Goal: Transaction & Acquisition: Purchase product/service

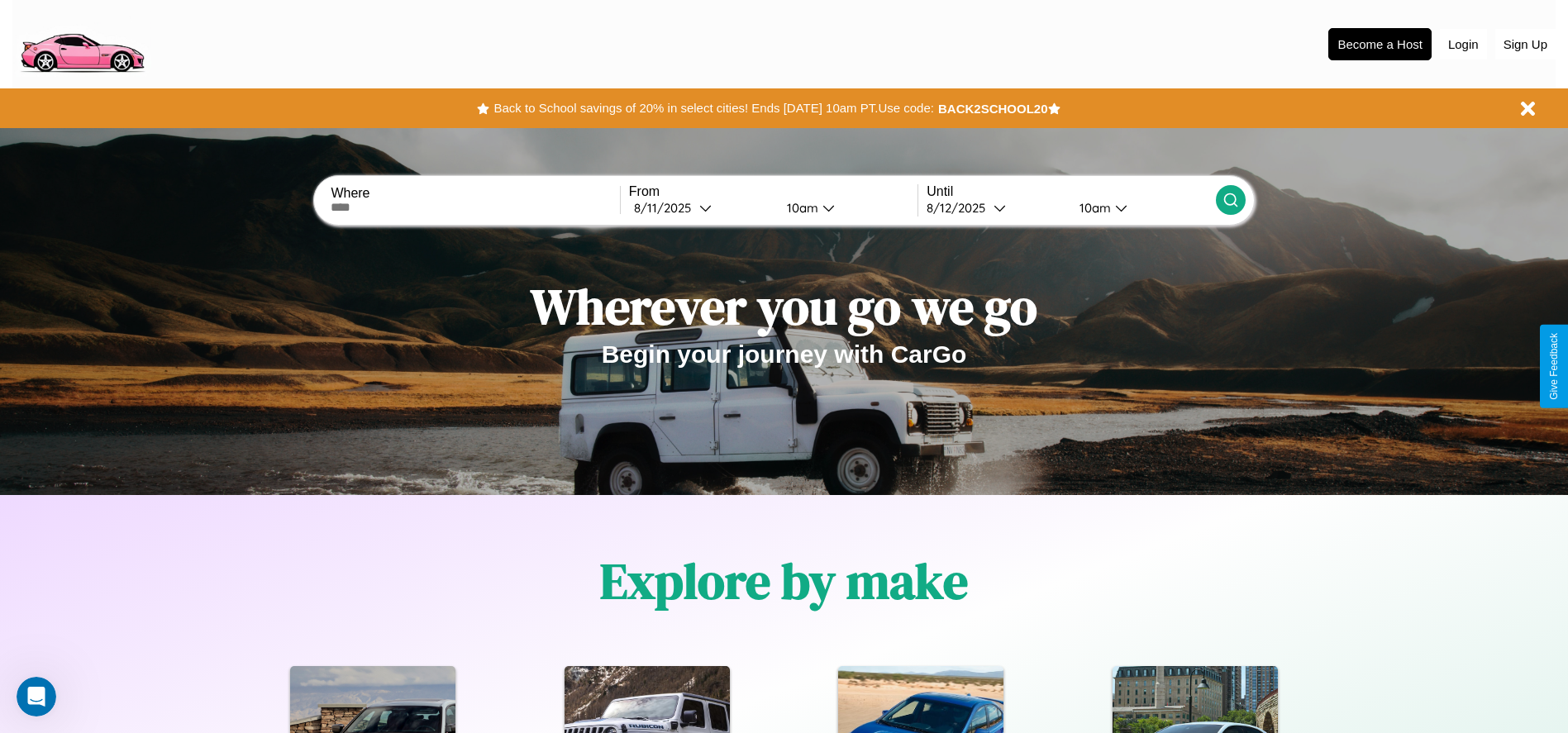
click at [476, 207] on input "text" at bounding box center [475, 207] width 289 height 14
type input "******"
click at [701, 207] on icon at bounding box center [705, 207] width 13 height 13
select select "*"
select select "****"
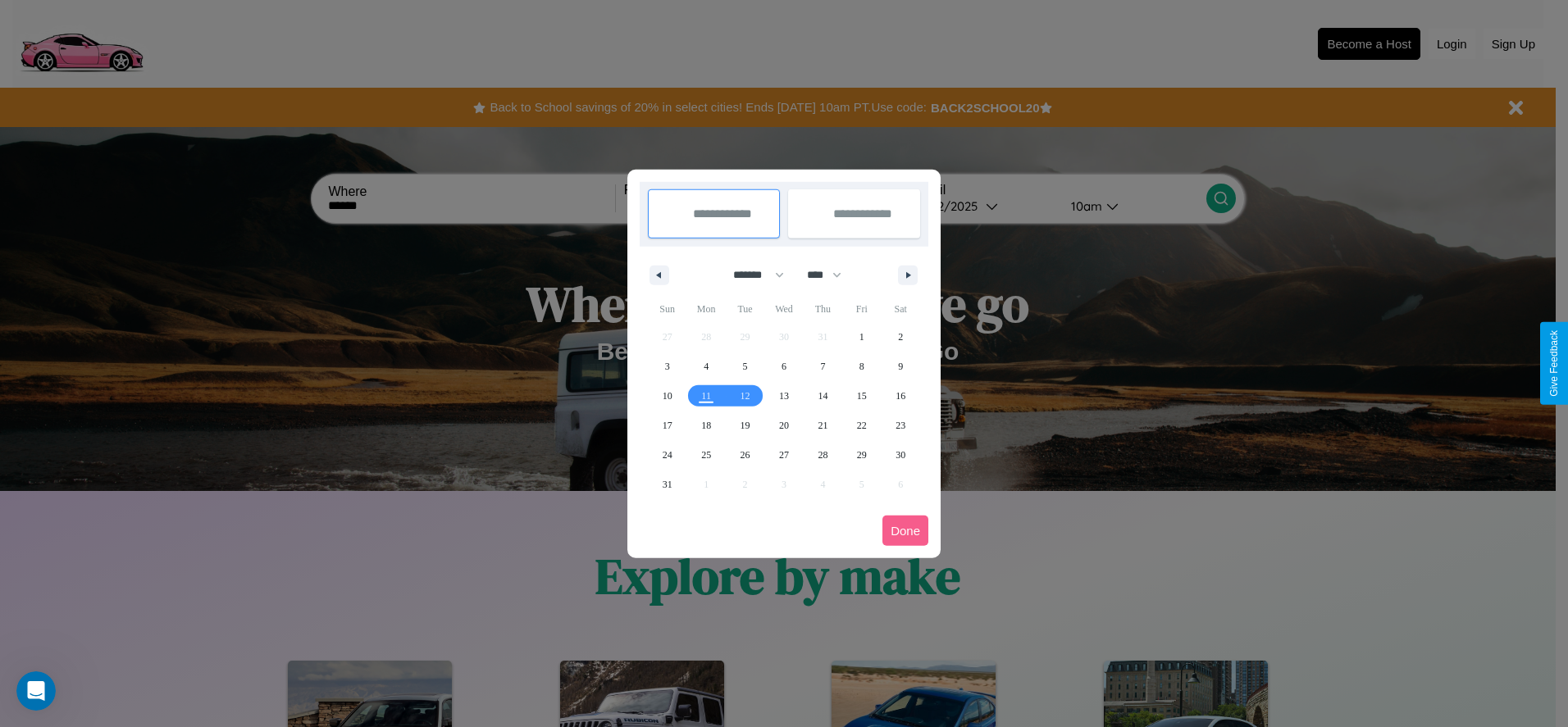
click at [751, 275] on select "******* ******** ***** ***** *** **** **** ****** ********* ******* ******** **…" at bounding box center [755, 275] width 70 height 27
select select "*"
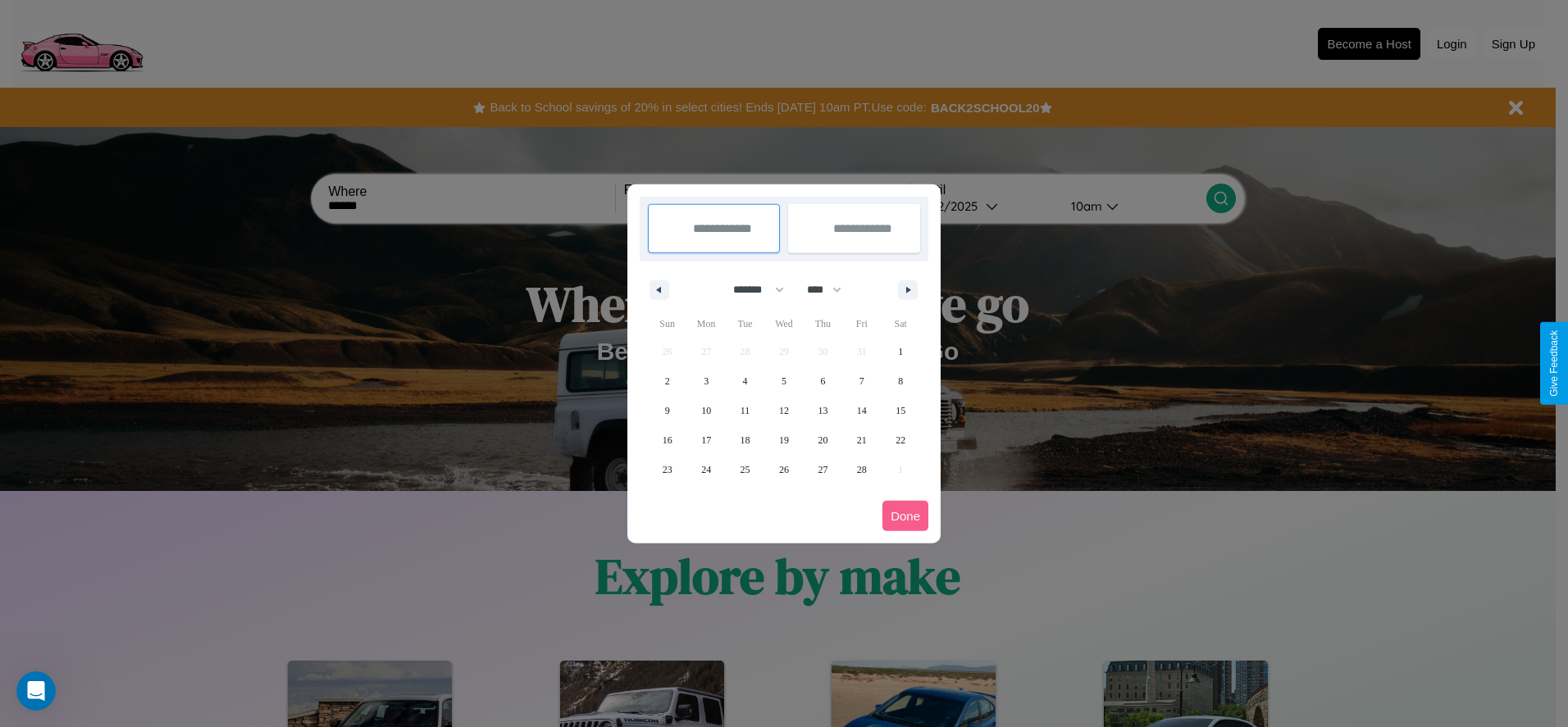
drag, startPoint x: 831, startPoint y: 289, endPoint x: 784, endPoint y: 329, distance: 61.7
click at [831, 289] on select "**** **** **** **** **** **** **** **** **** **** **** **** **** **** **** ****…" at bounding box center [822, 290] width 50 height 27
select select "****"
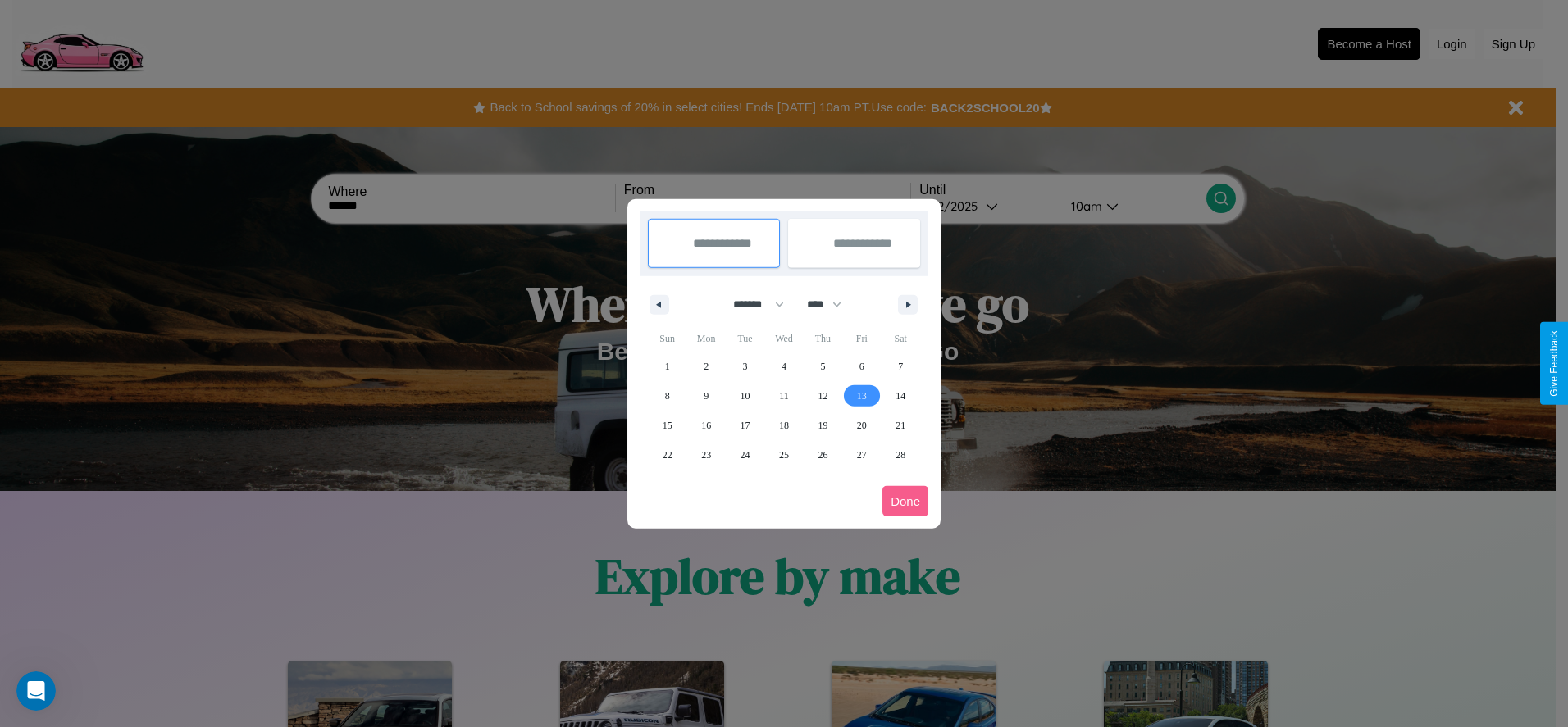
click at [861, 395] on span "13" at bounding box center [861, 396] width 10 height 29
type input "**********"
click at [900, 424] on span "21" at bounding box center [900, 425] width 10 height 29
type input "**********"
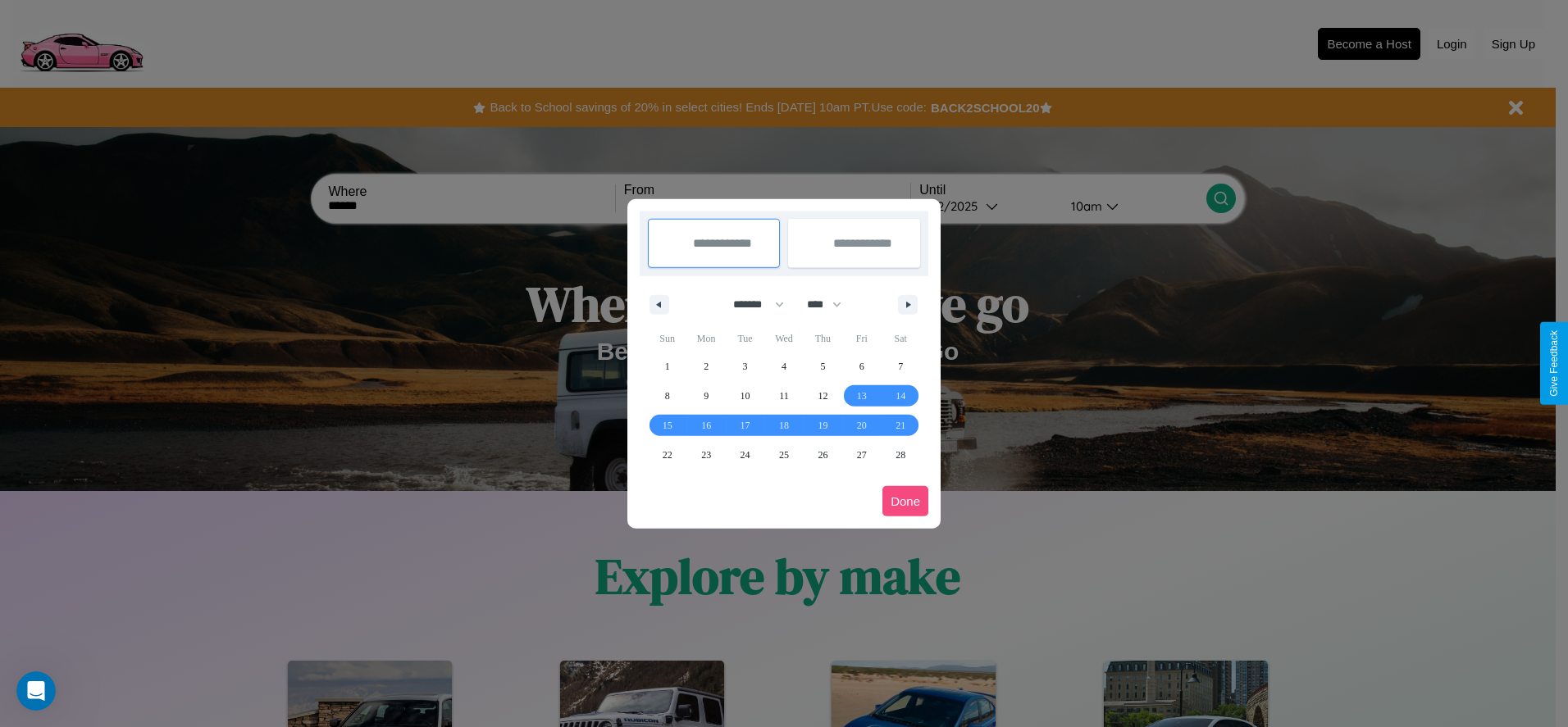
click at [905, 501] on button "Done" at bounding box center [905, 501] width 46 height 30
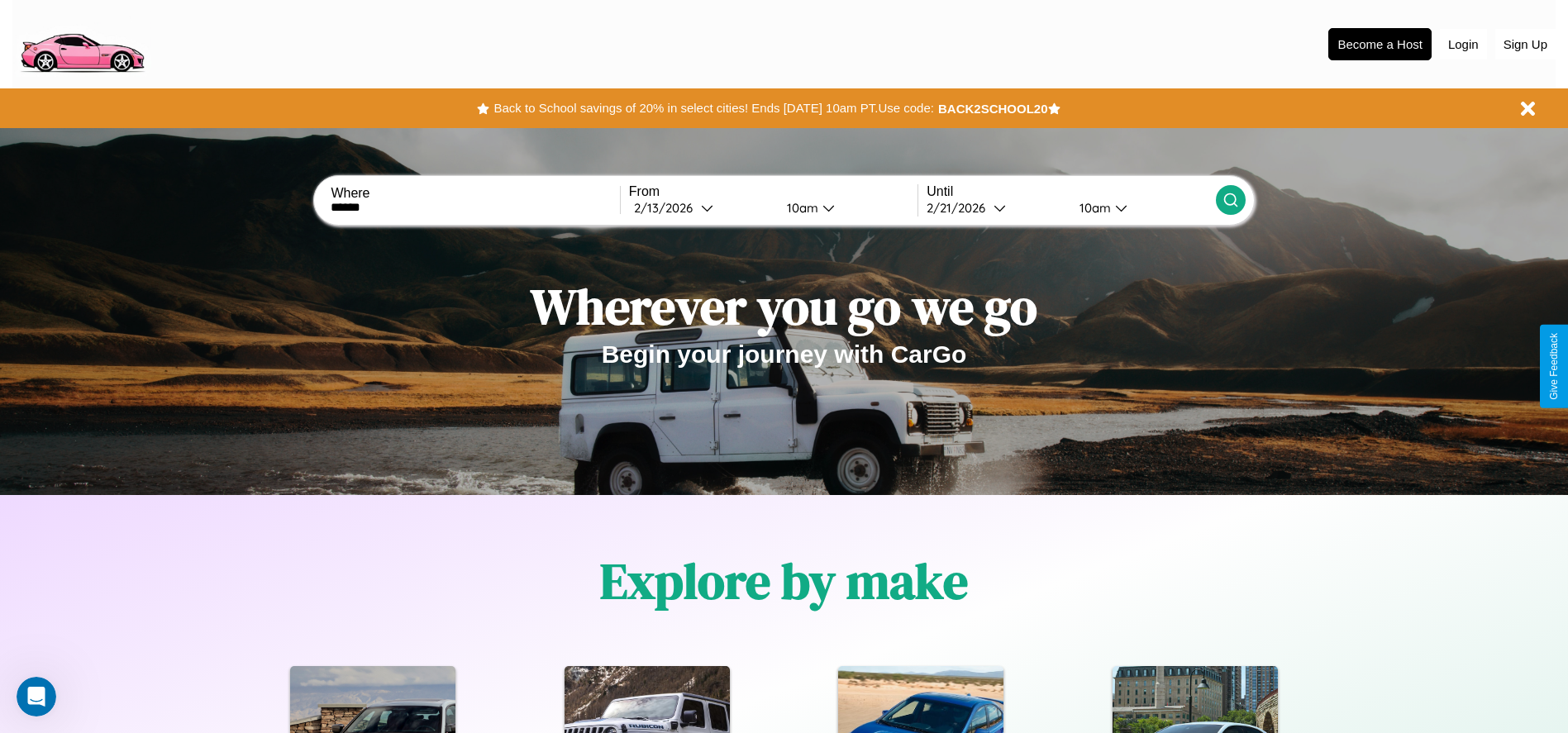
click at [1230, 200] on icon at bounding box center [1230, 200] width 17 height 17
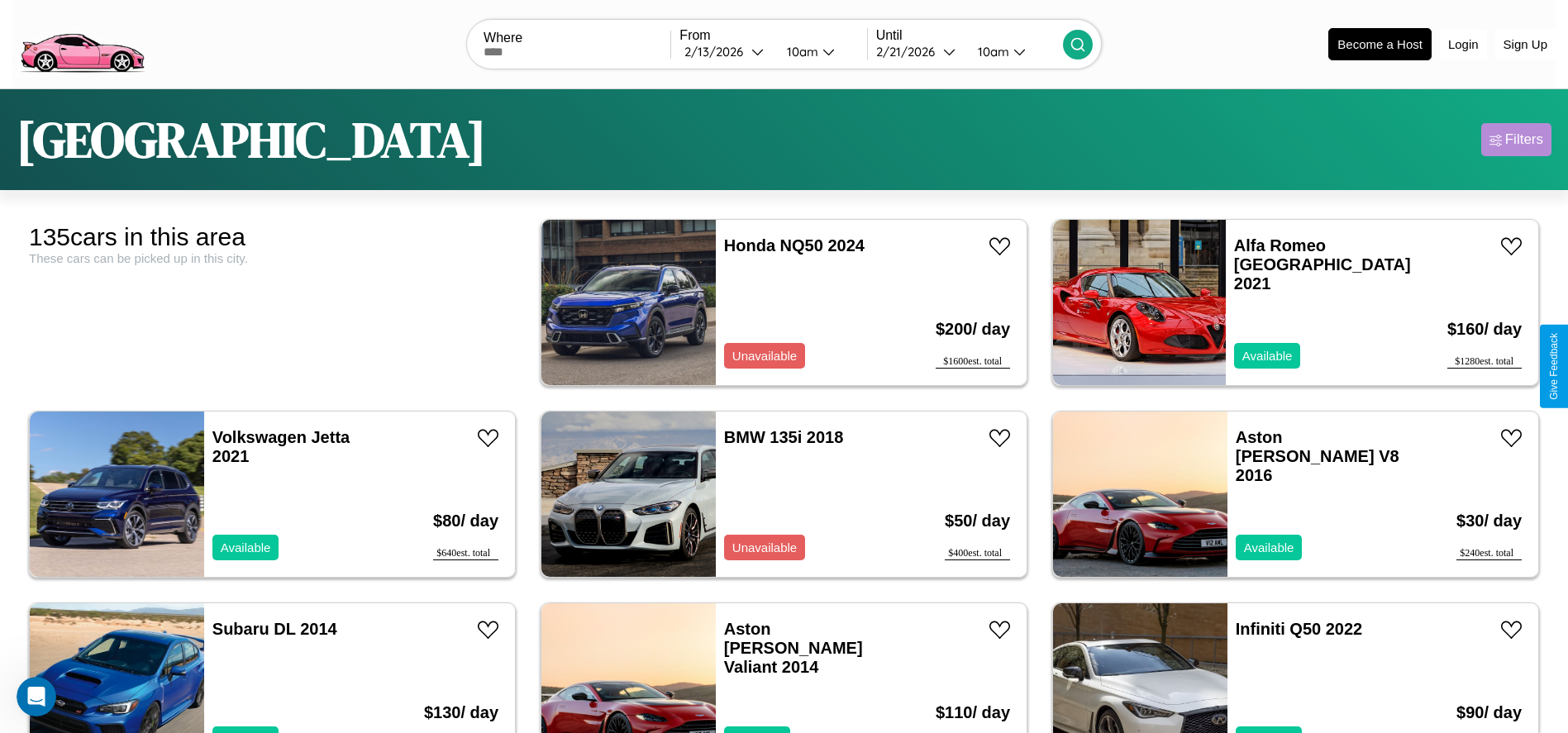
click at [1516, 140] on div "Filters" at bounding box center [1524, 139] width 38 height 17
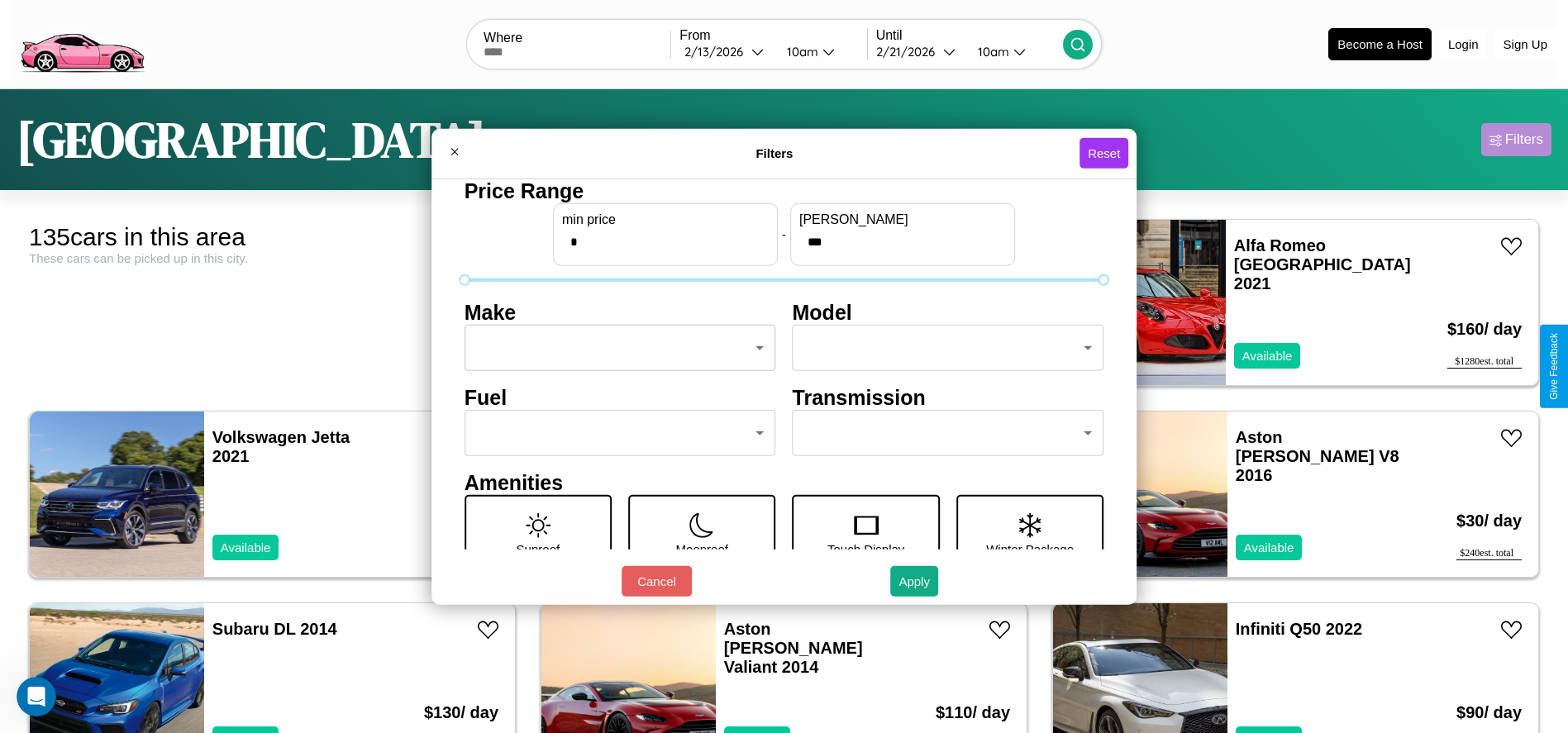
scroll to position [69, 0]
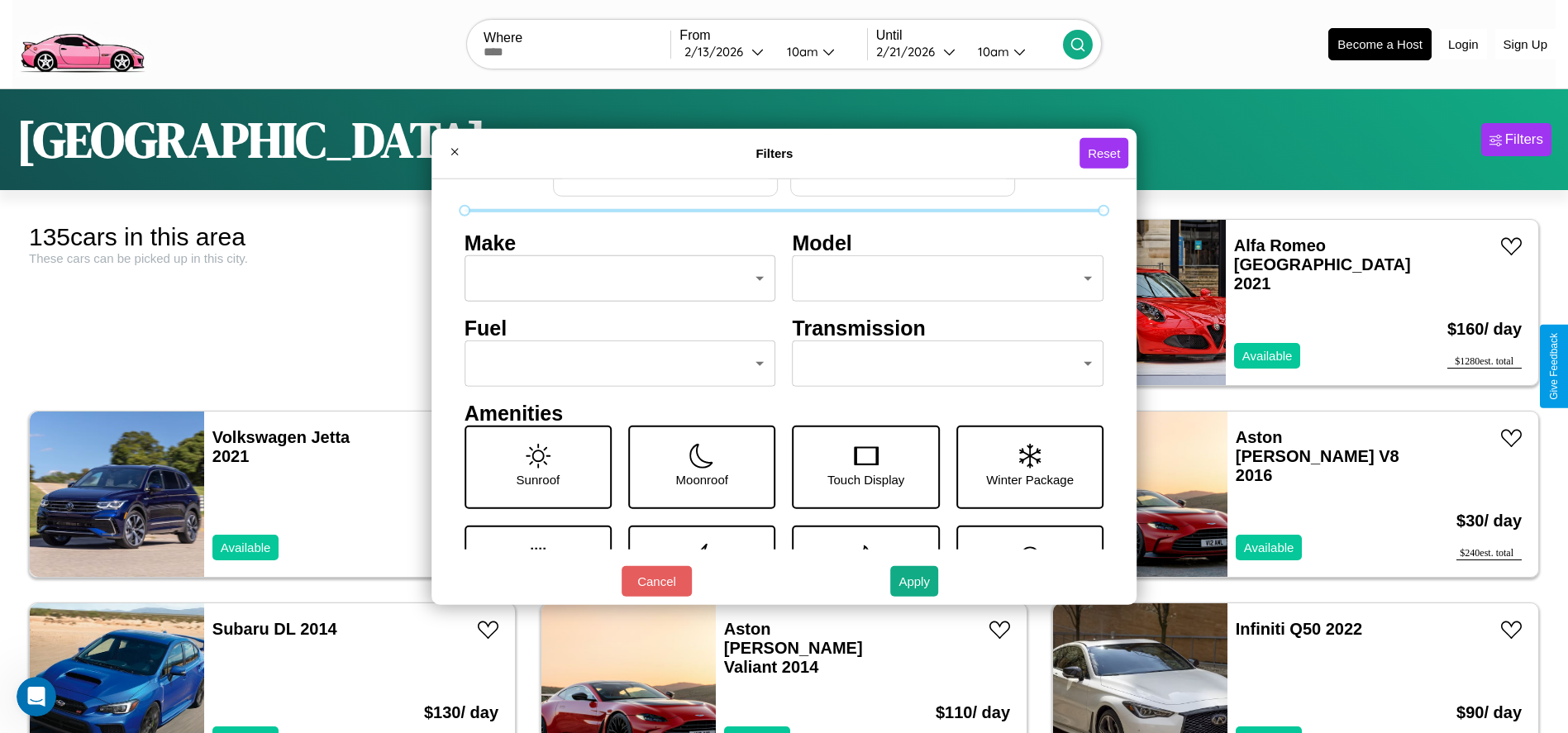
click at [615, 364] on body "CarGo Where From 2 / 13 / 2026 10am Until 2 / 21 / 2026 10am Become a Host Logi…" at bounding box center [784, 418] width 1568 height 836
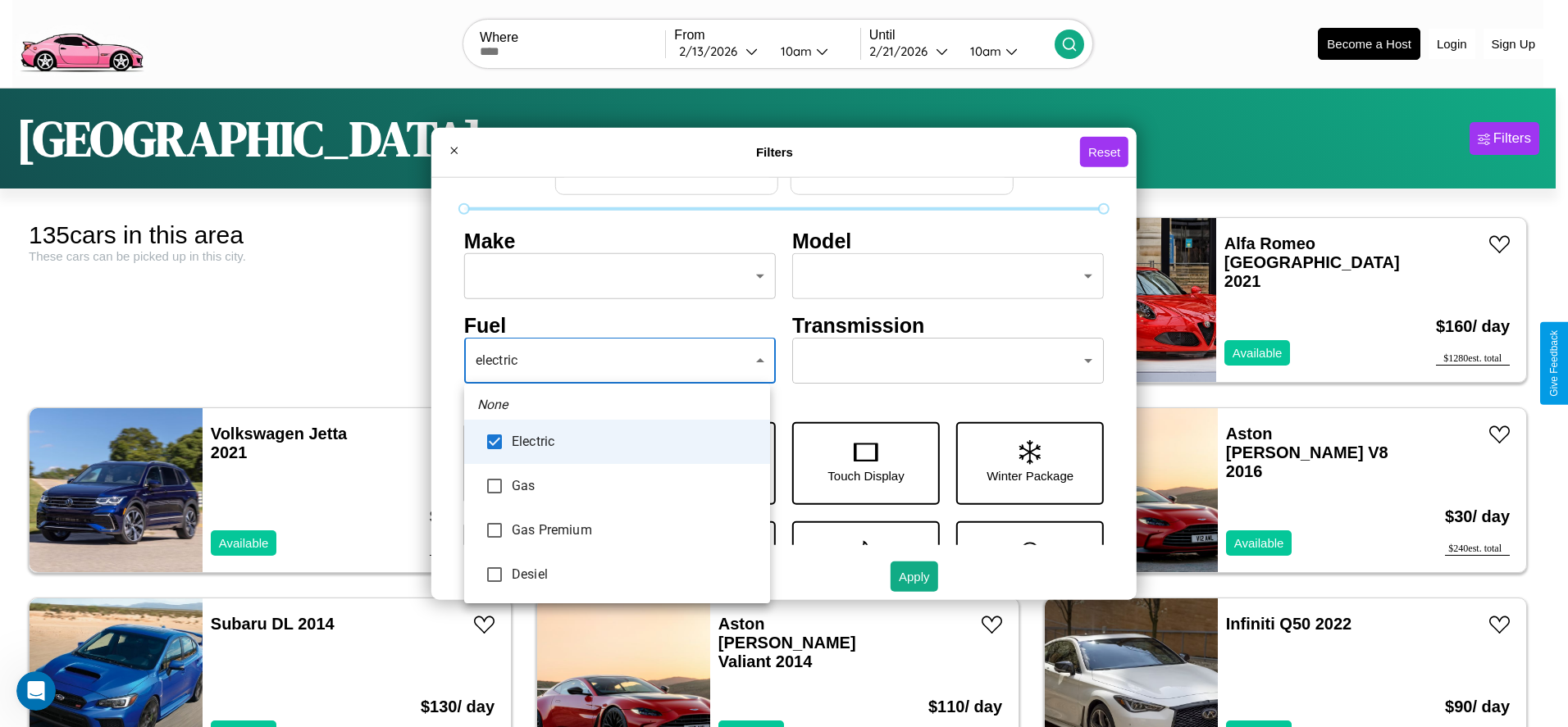
type input "********"
click at [617, 361] on div at bounding box center [784, 363] width 1568 height 727
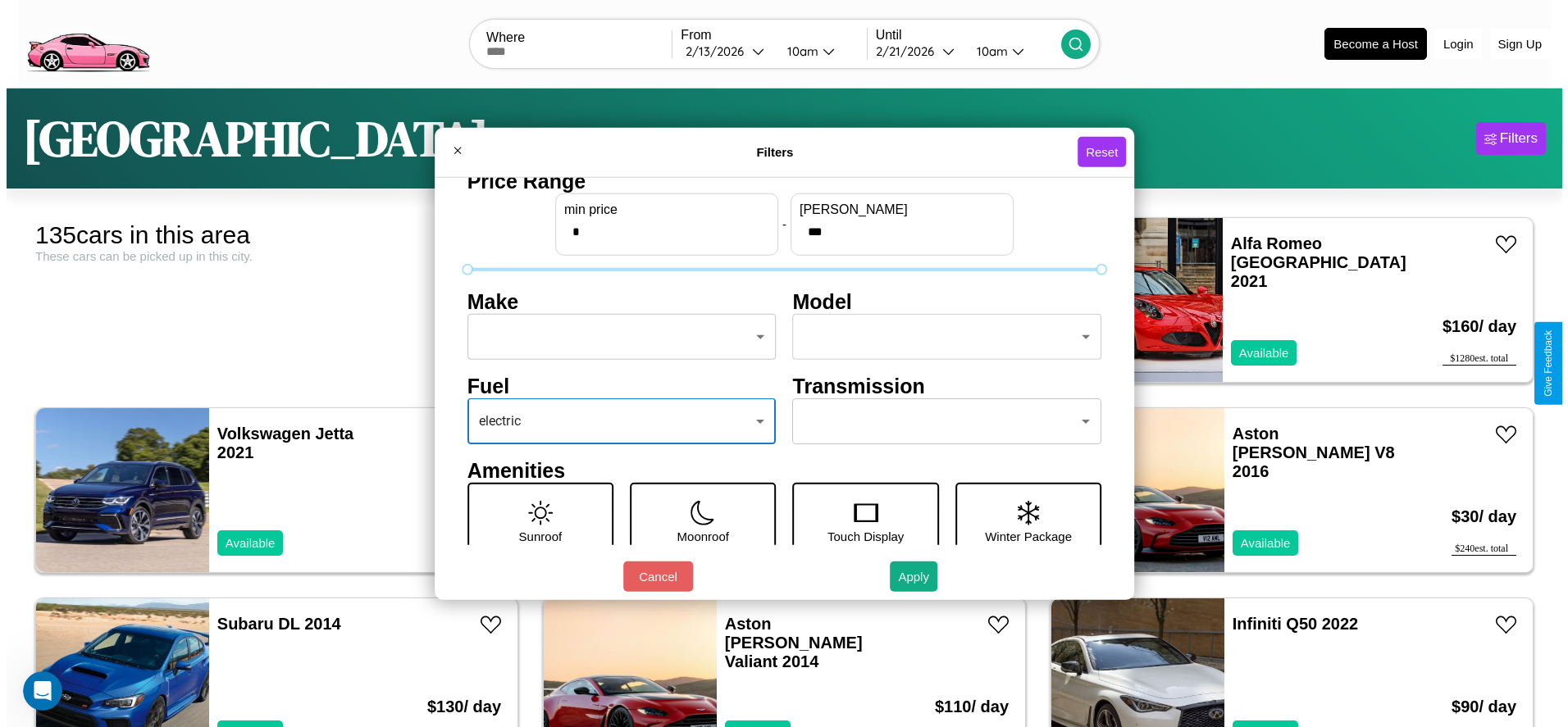
scroll to position [0, 0]
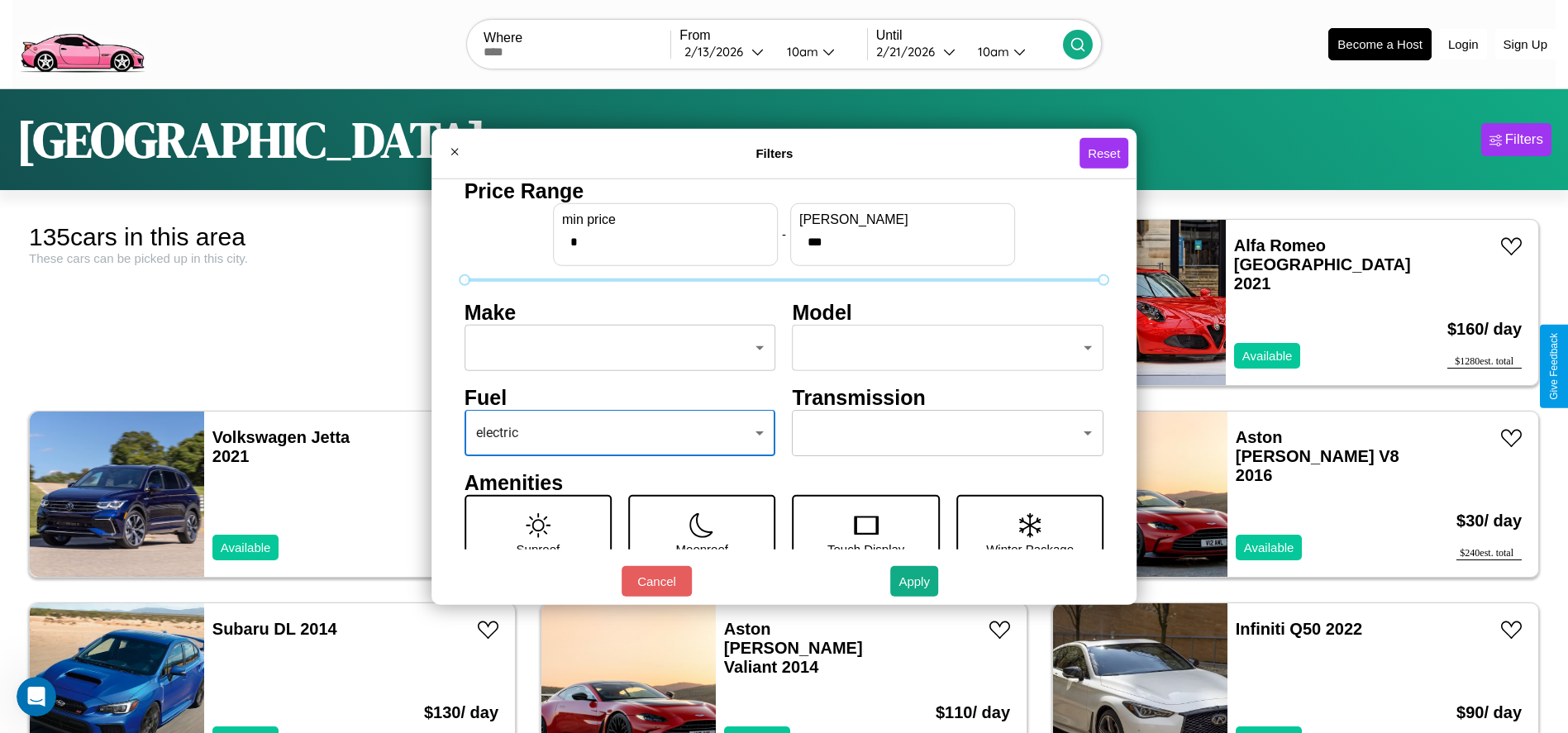
click at [615, 348] on body "CarGo Where From 2 / 13 / 2026 10am Until 2 / 21 / 2026 10am Become a Host Logi…" at bounding box center [784, 418] width 1568 height 836
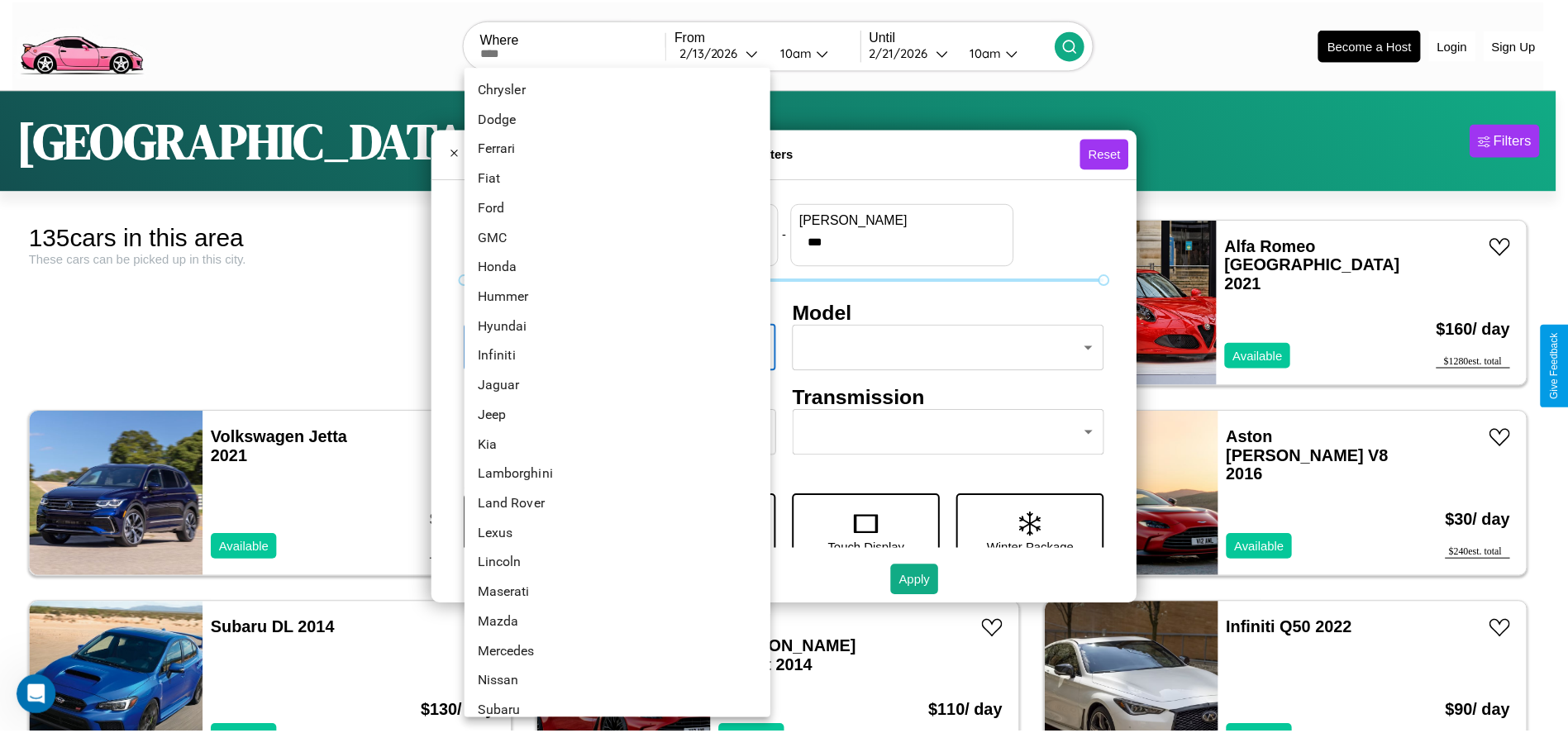
scroll to position [431, 0]
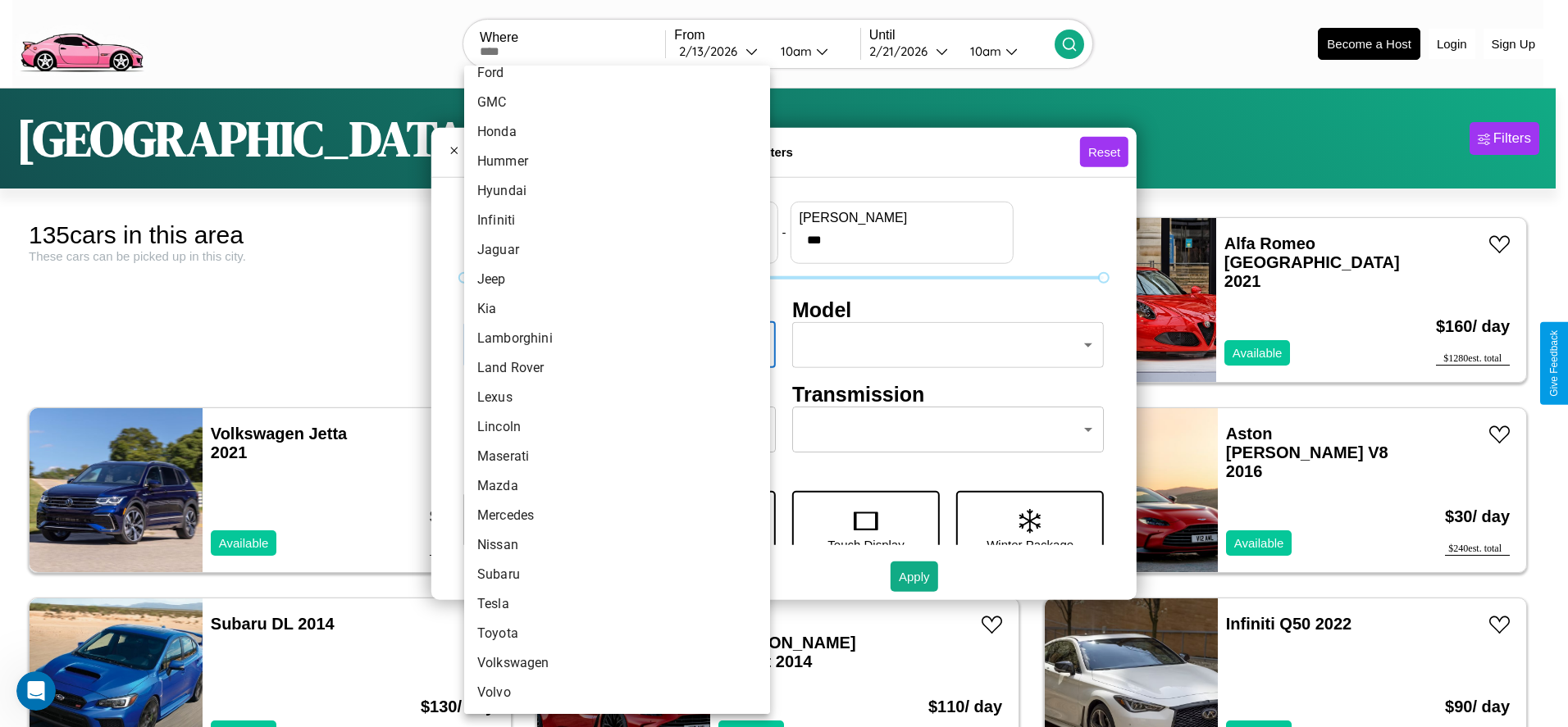
click at [611, 486] on li "Mazda" at bounding box center [617, 486] width 306 height 29
type input "*****"
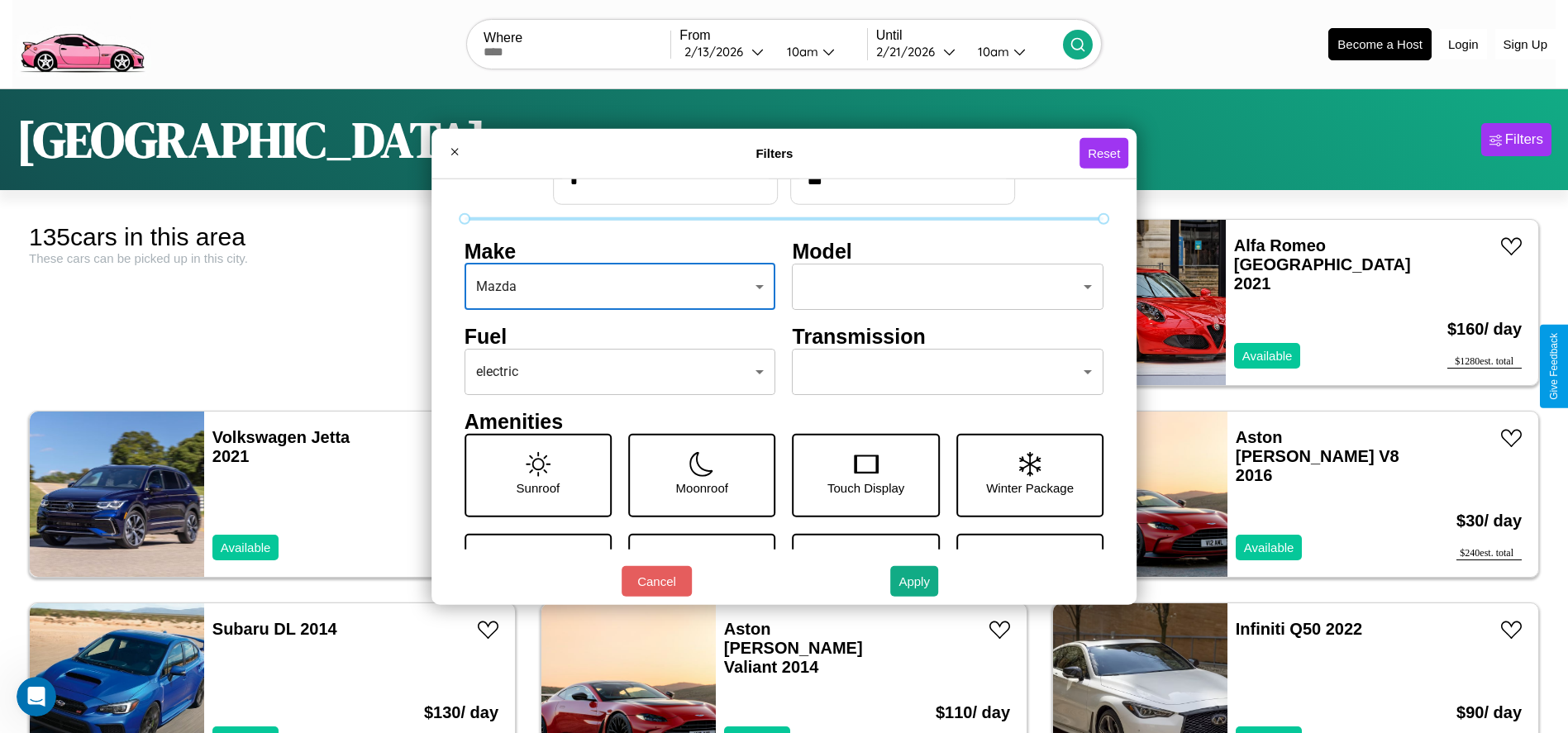
scroll to position [69, 0]
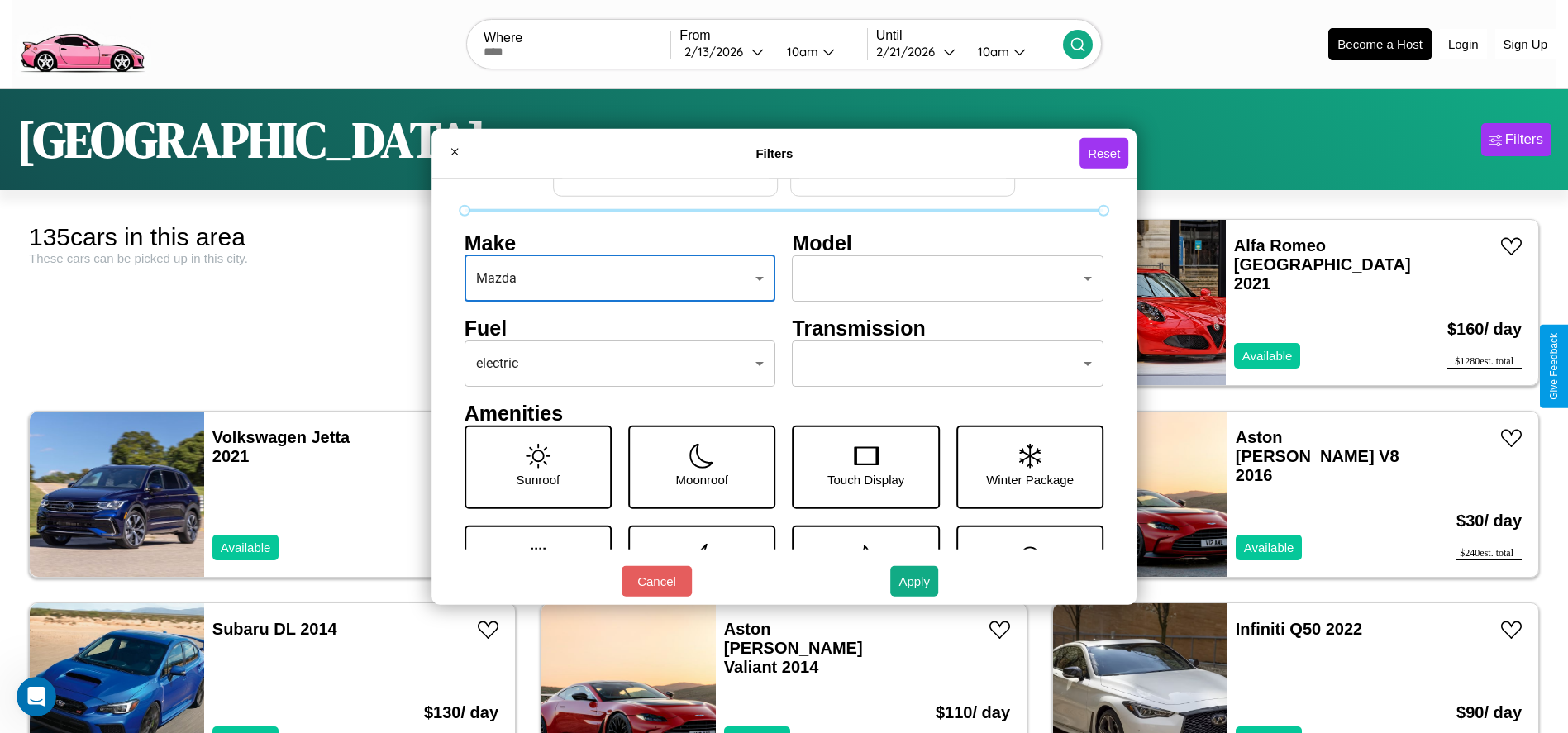
click at [940, 364] on body "CarGo Where From 2 / 13 / 2026 10am Until 2 / 21 / 2026 10am Become a Host Logi…" at bounding box center [784, 418] width 1568 height 836
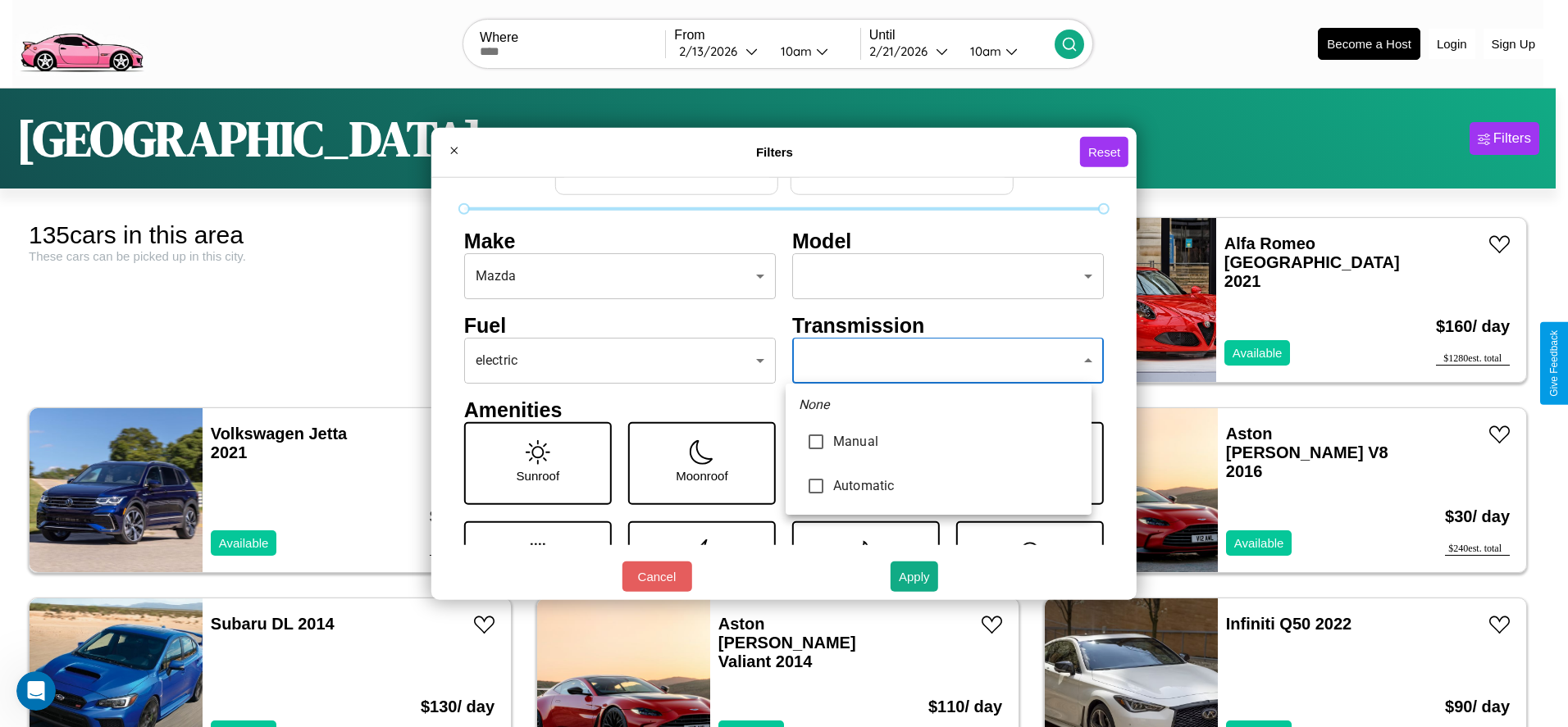
type input "*********"
click at [938, 361] on div at bounding box center [784, 363] width 1568 height 727
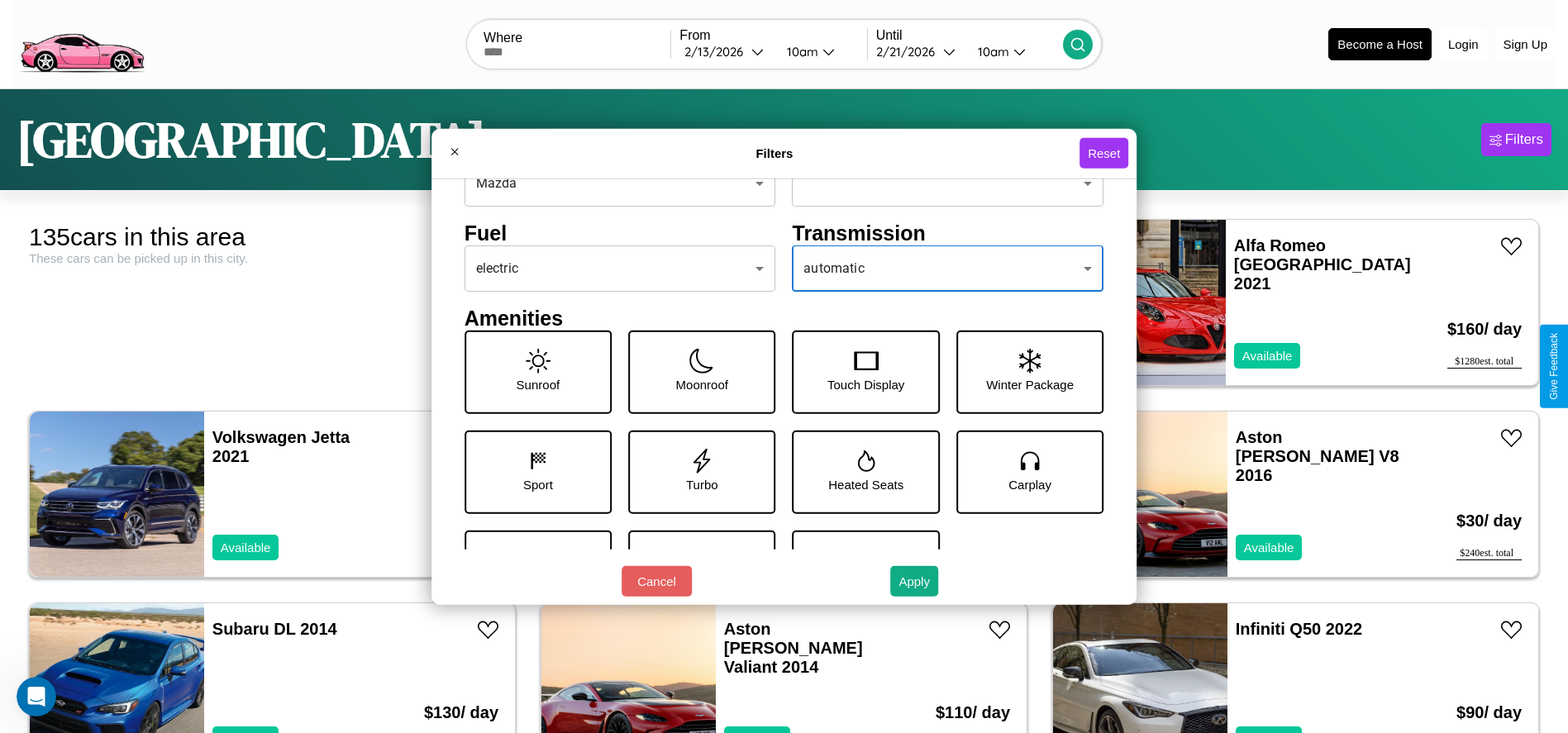
scroll to position [172, 0]
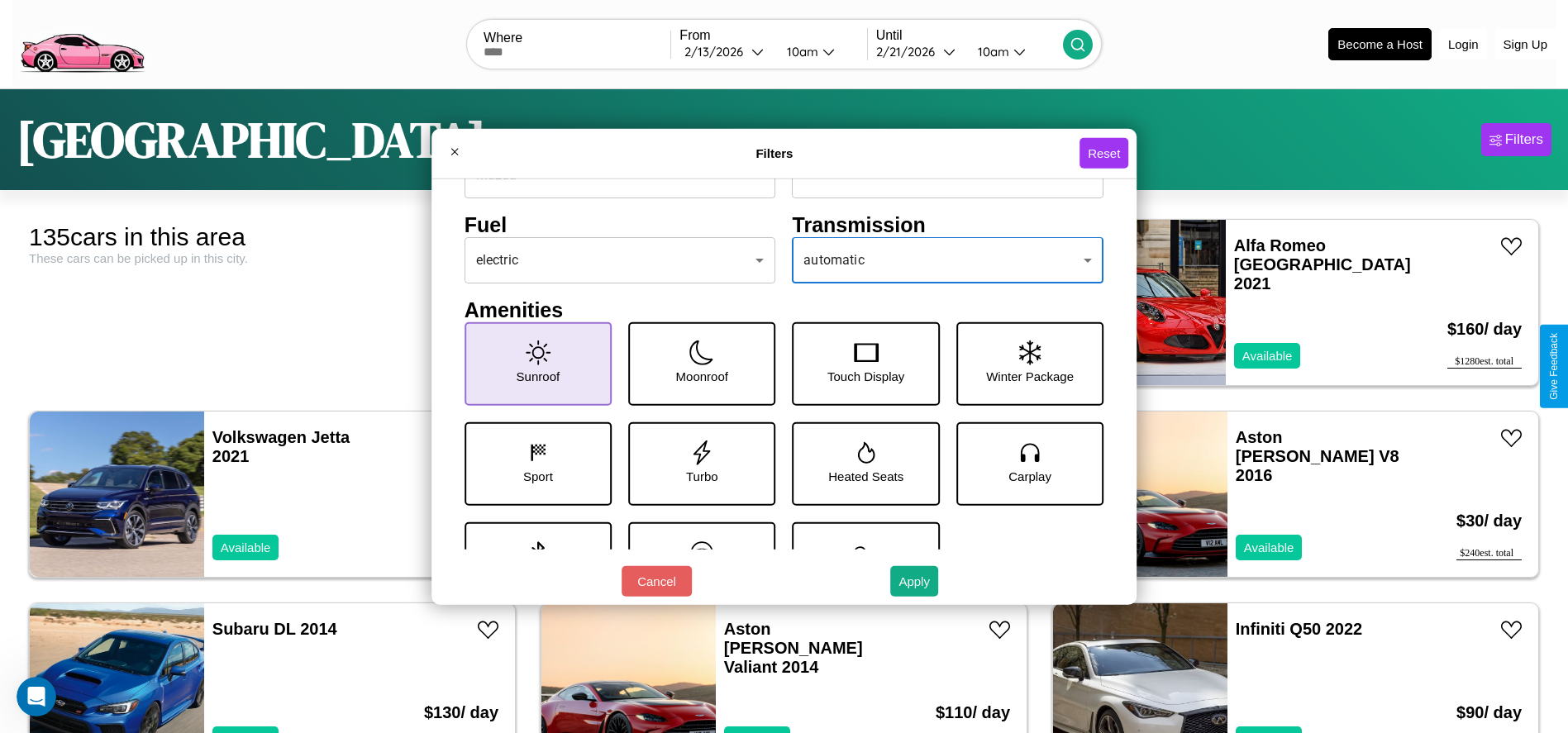
click at [534, 364] on icon at bounding box center [537, 351] width 24 height 24
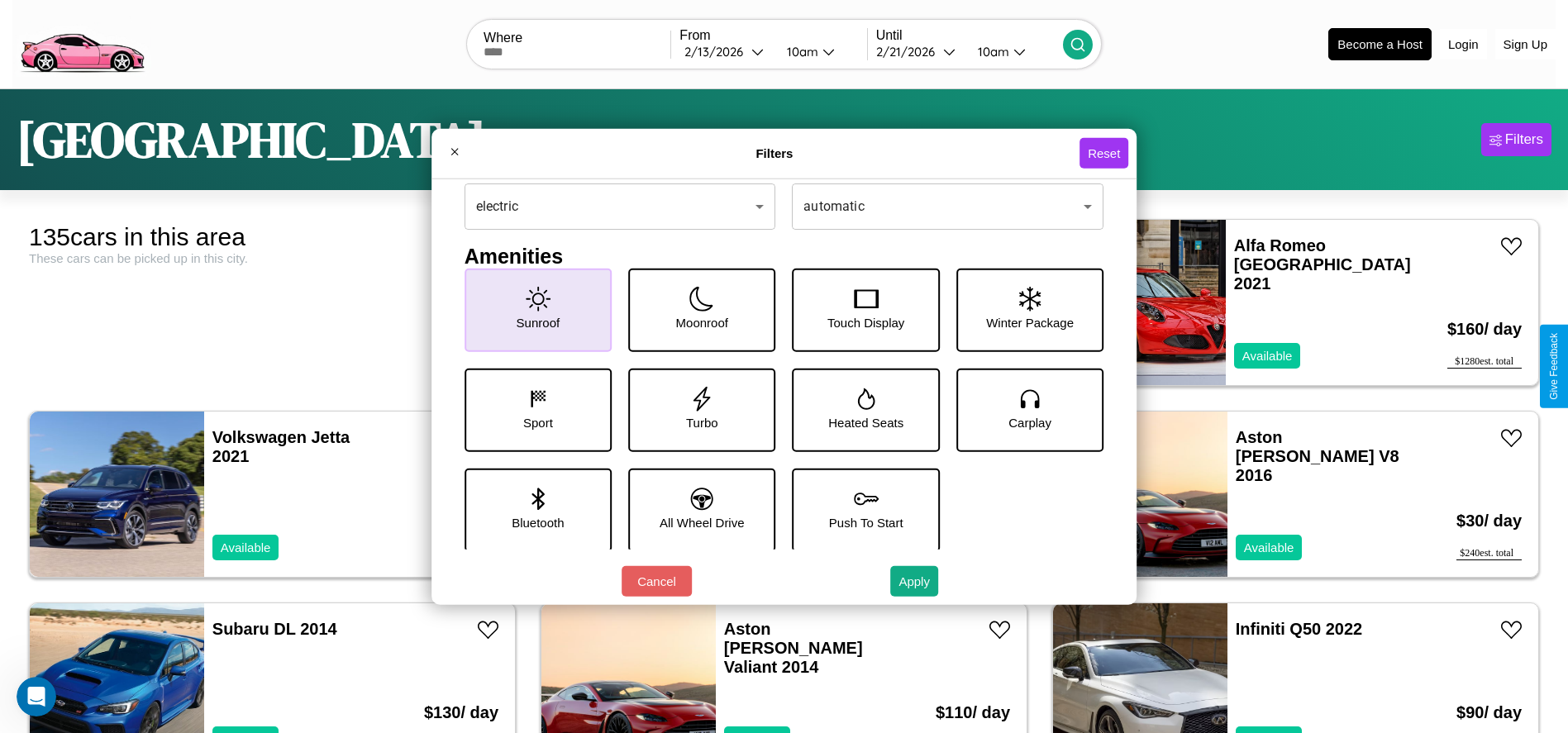
scroll to position [229, 0]
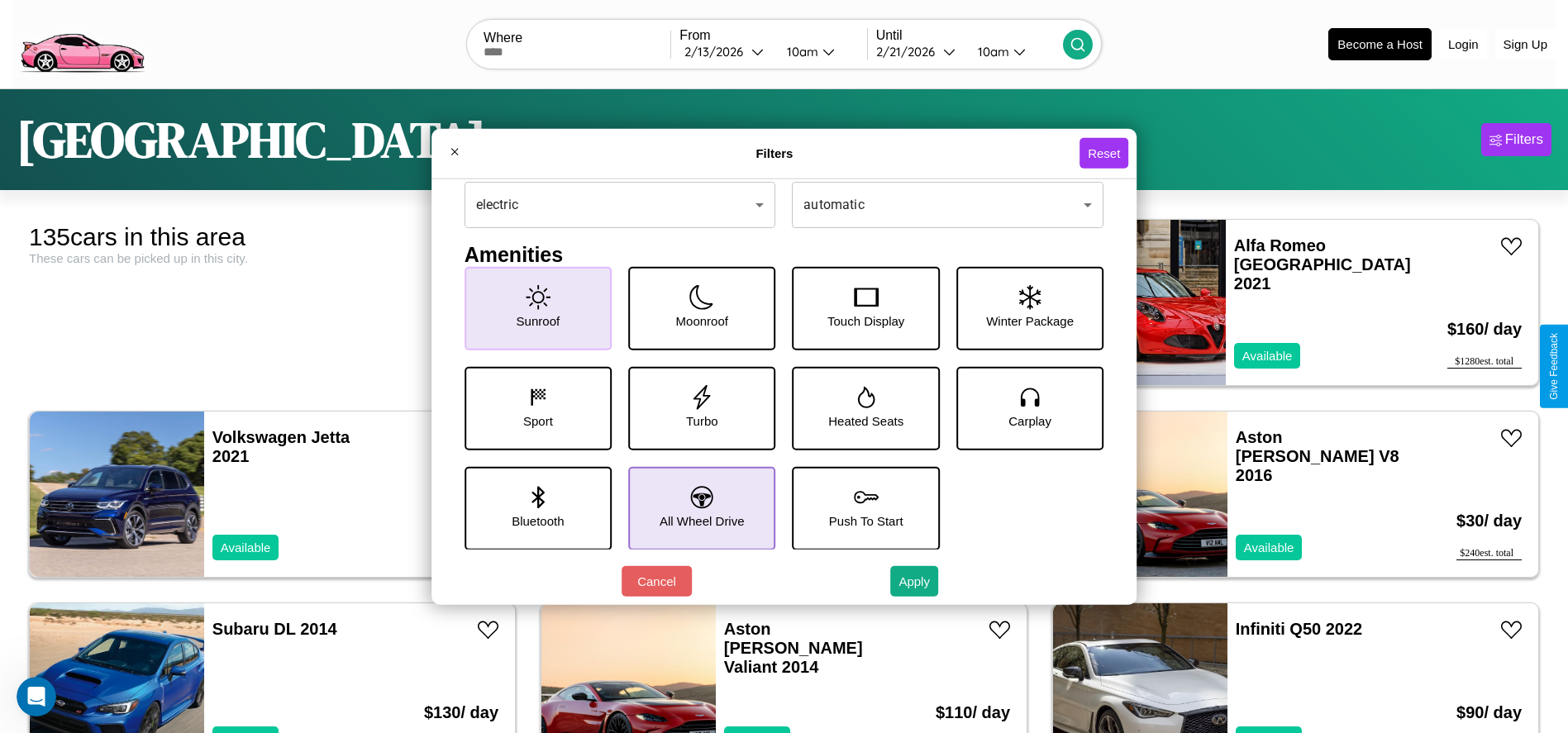
click at [696, 507] on icon at bounding box center [702, 497] width 23 height 23
click at [915, 581] on button "Apply" at bounding box center [913, 580] width 48 height 30
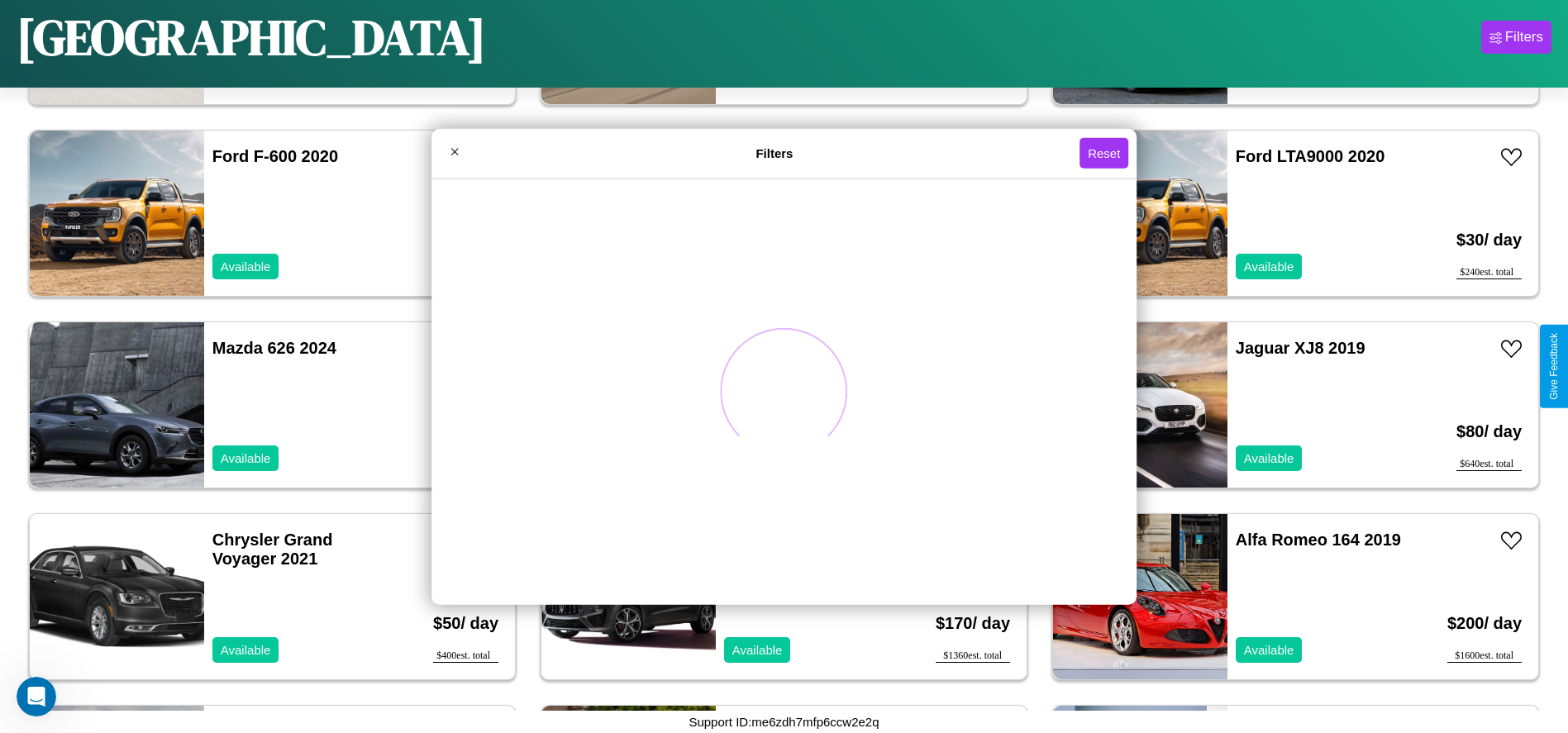
scroll to position [5361, 0]
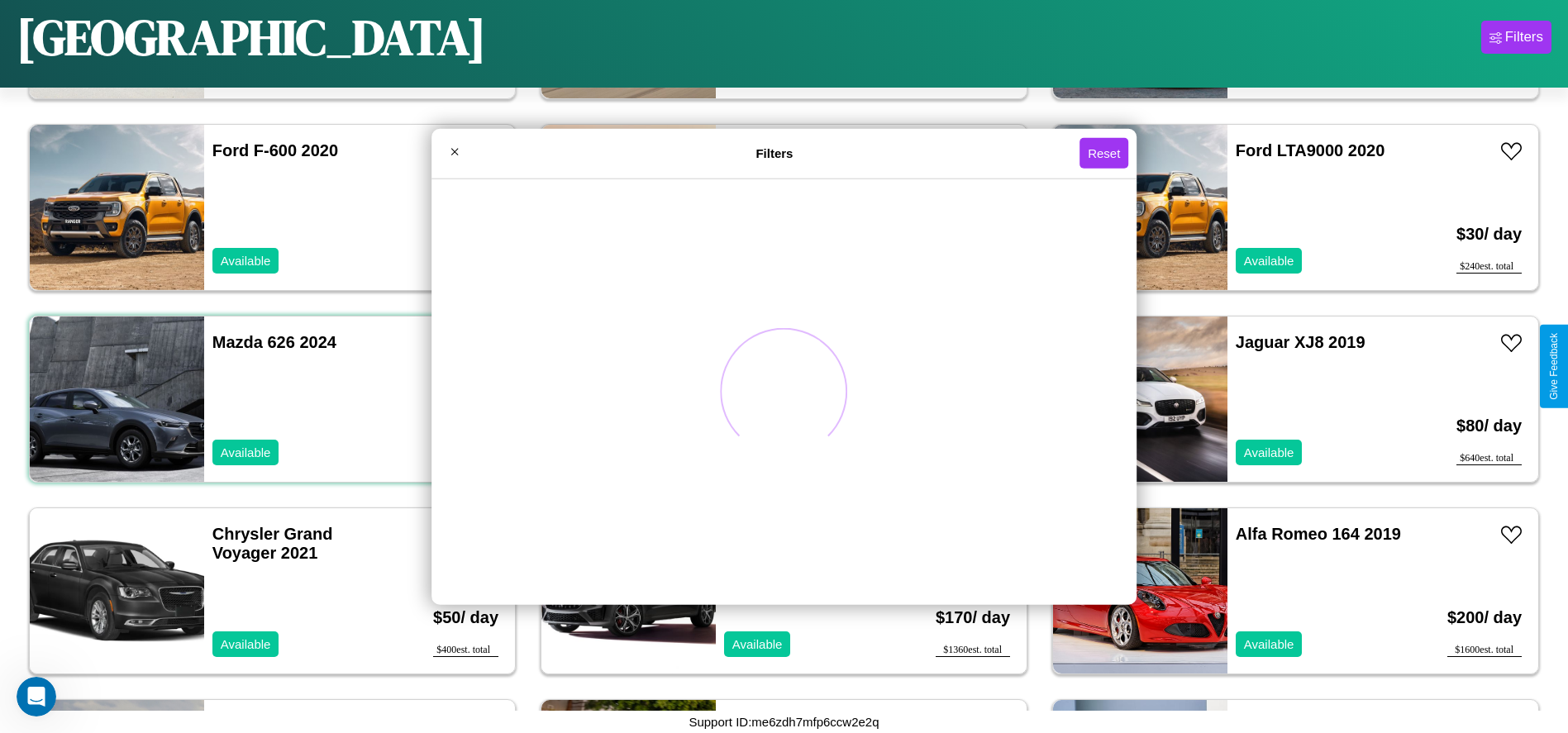
click at [270, 399] on div "Mazda 626 2024 Available" at bounding box center [300, 398] width 191 height 165
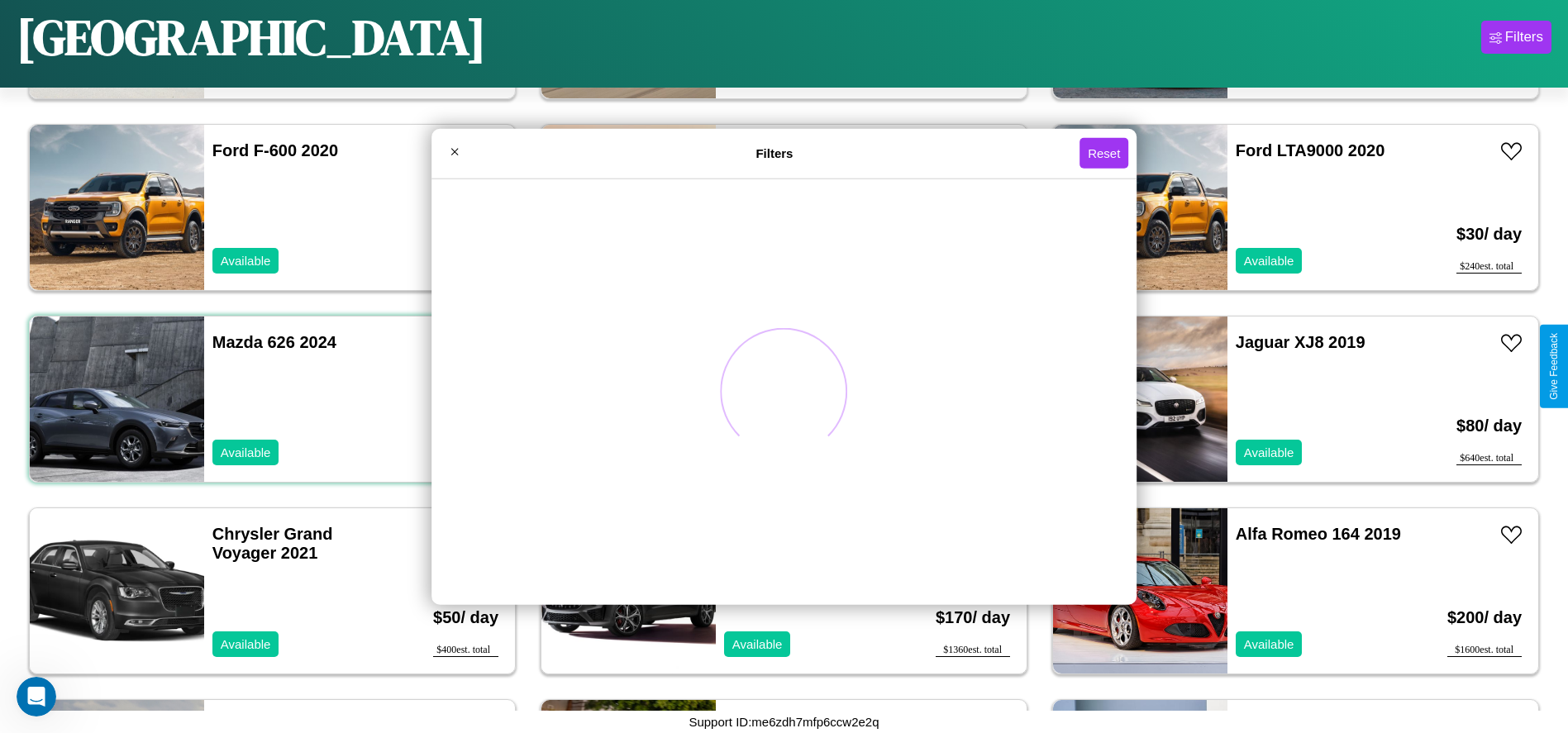
click at [270, 399] on div "Mazda 626 2024 Available" at bounding box center [300, 398] width 191 height 165
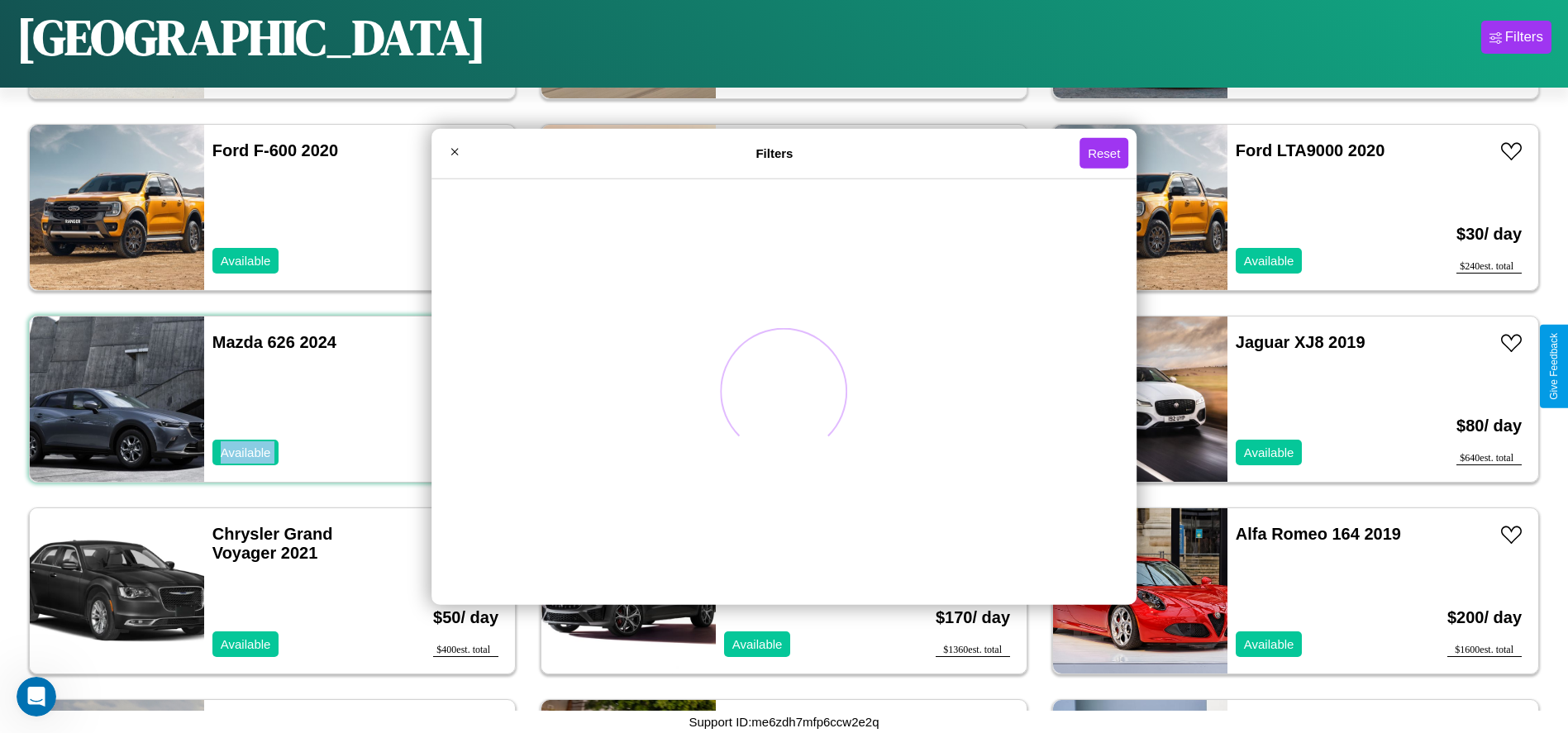
click at [270, 399] on div "Mazda 626 2024 Available" at bounding box center [300, 398] width 191 height 165
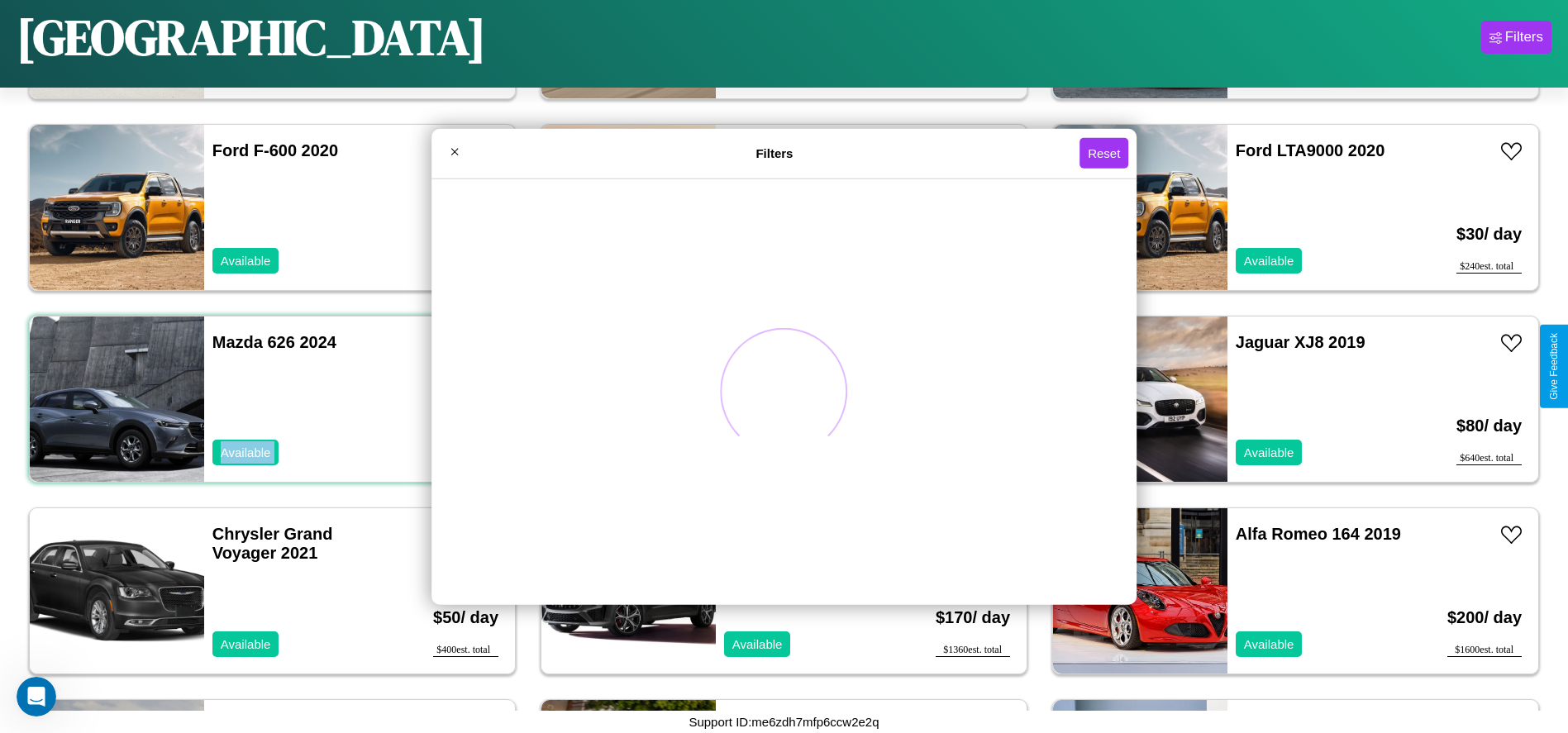
click at [270, 399] on div "Mazda 626 2024 Available" at bounding box center [300, 398] width 191 height 165
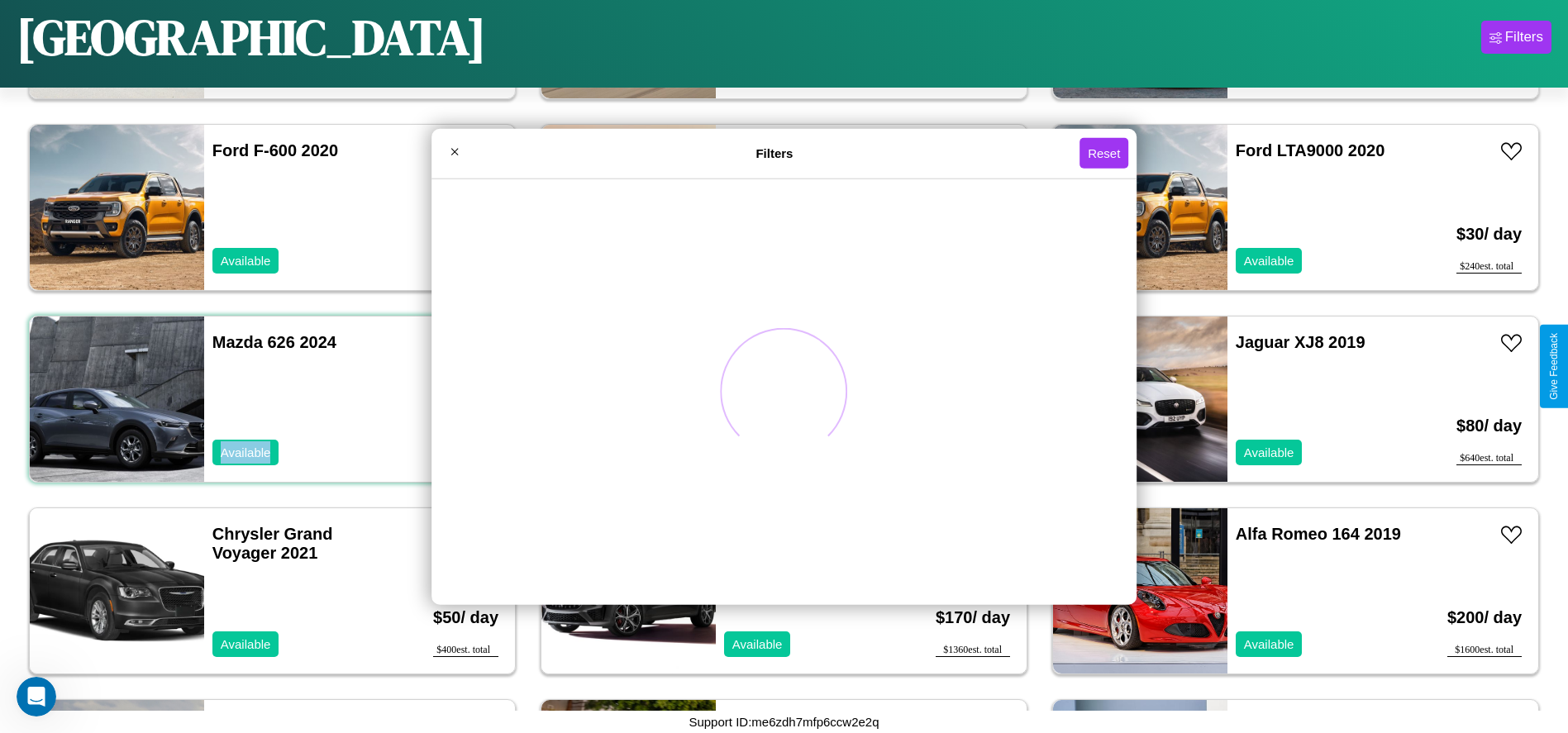
click at [270, 399] on div "Mazda 626 2024 Available" at bounding box center [300, 398] width 191 height 165
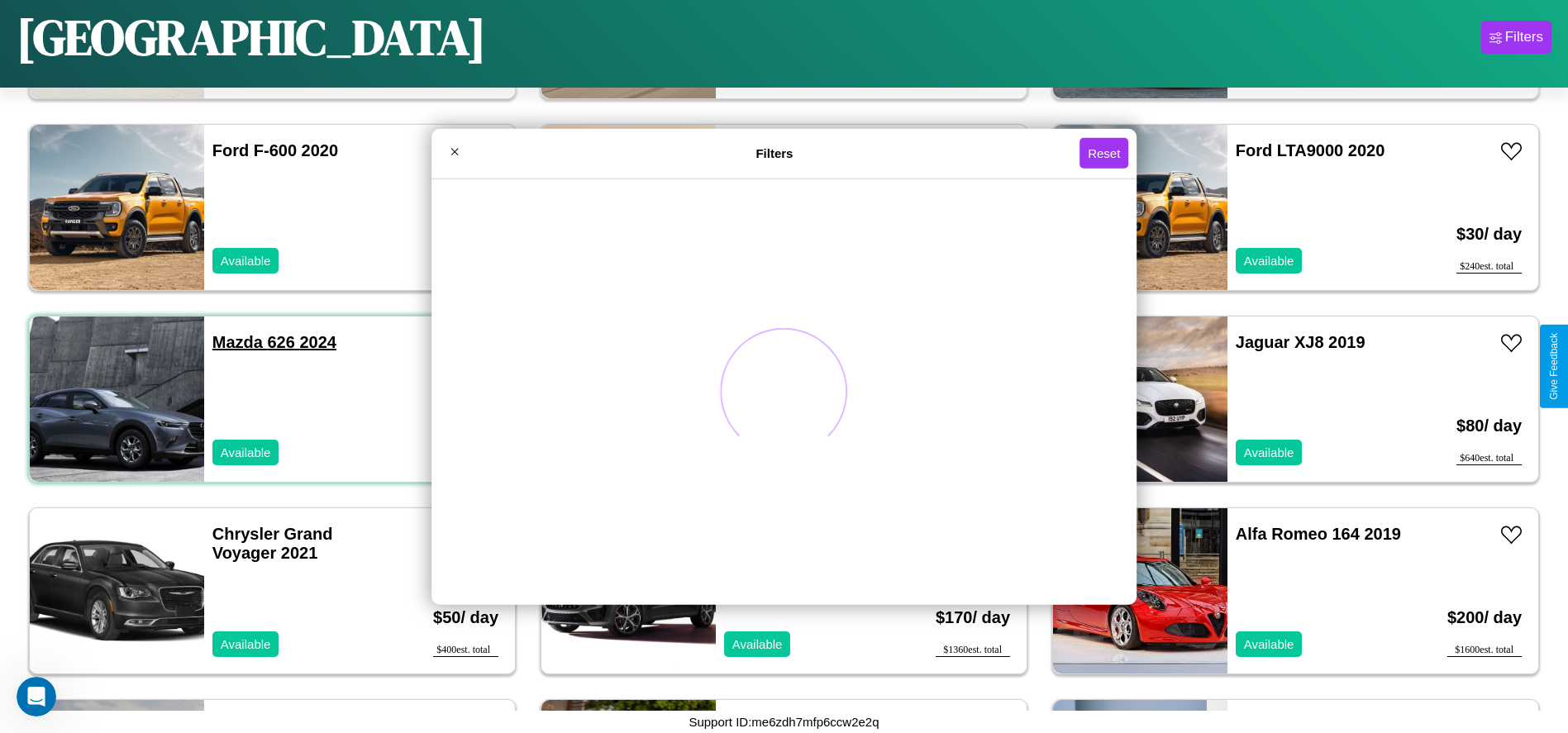
click at [236, 343] on link "Mazda 626 2024" at bounding box center [274, 342] width 124 height 19
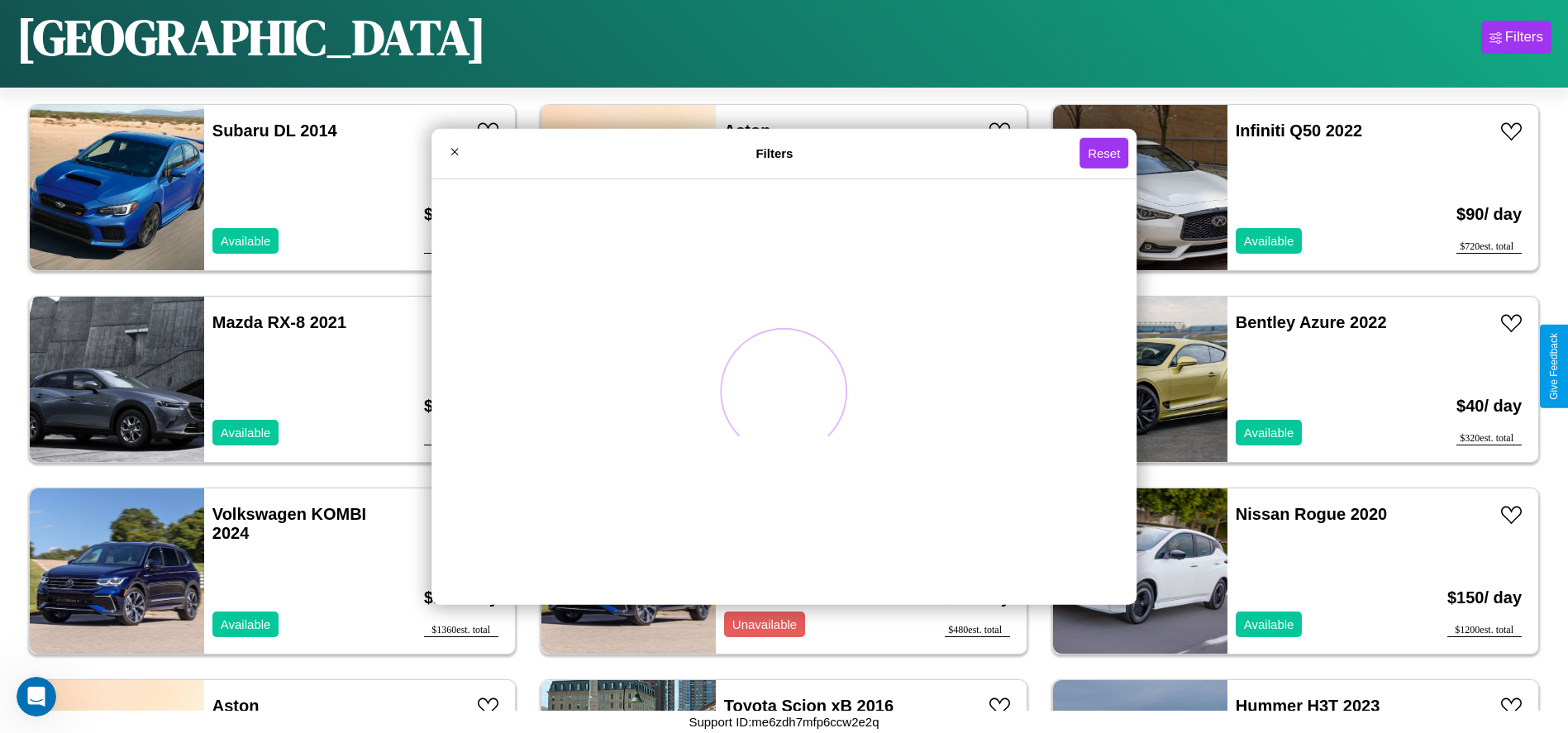
scroll to position [184, 0]
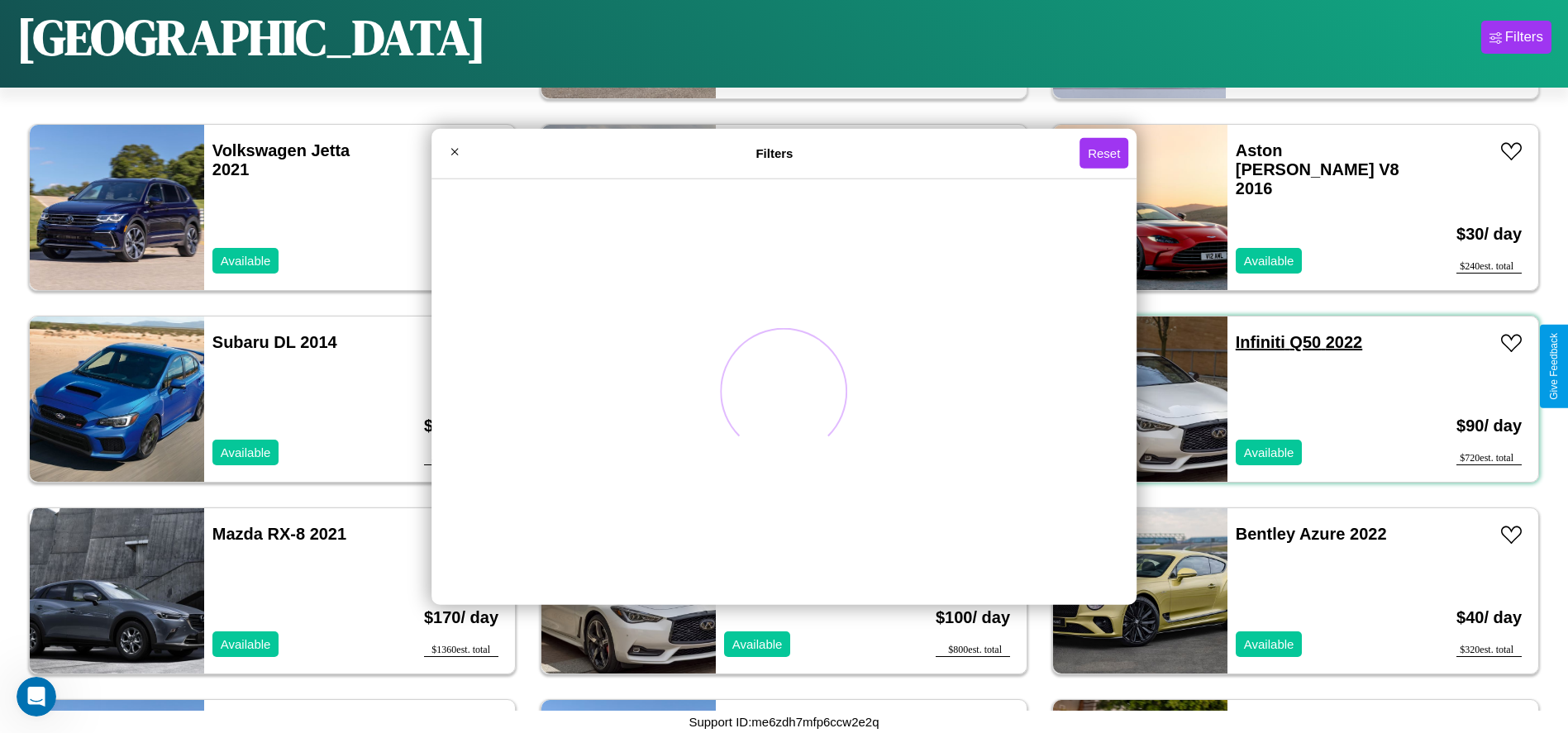
click at [1250, 343] on link "Infiniti Q50 2022" at bounding box center [1298, 342] width 126 height 19
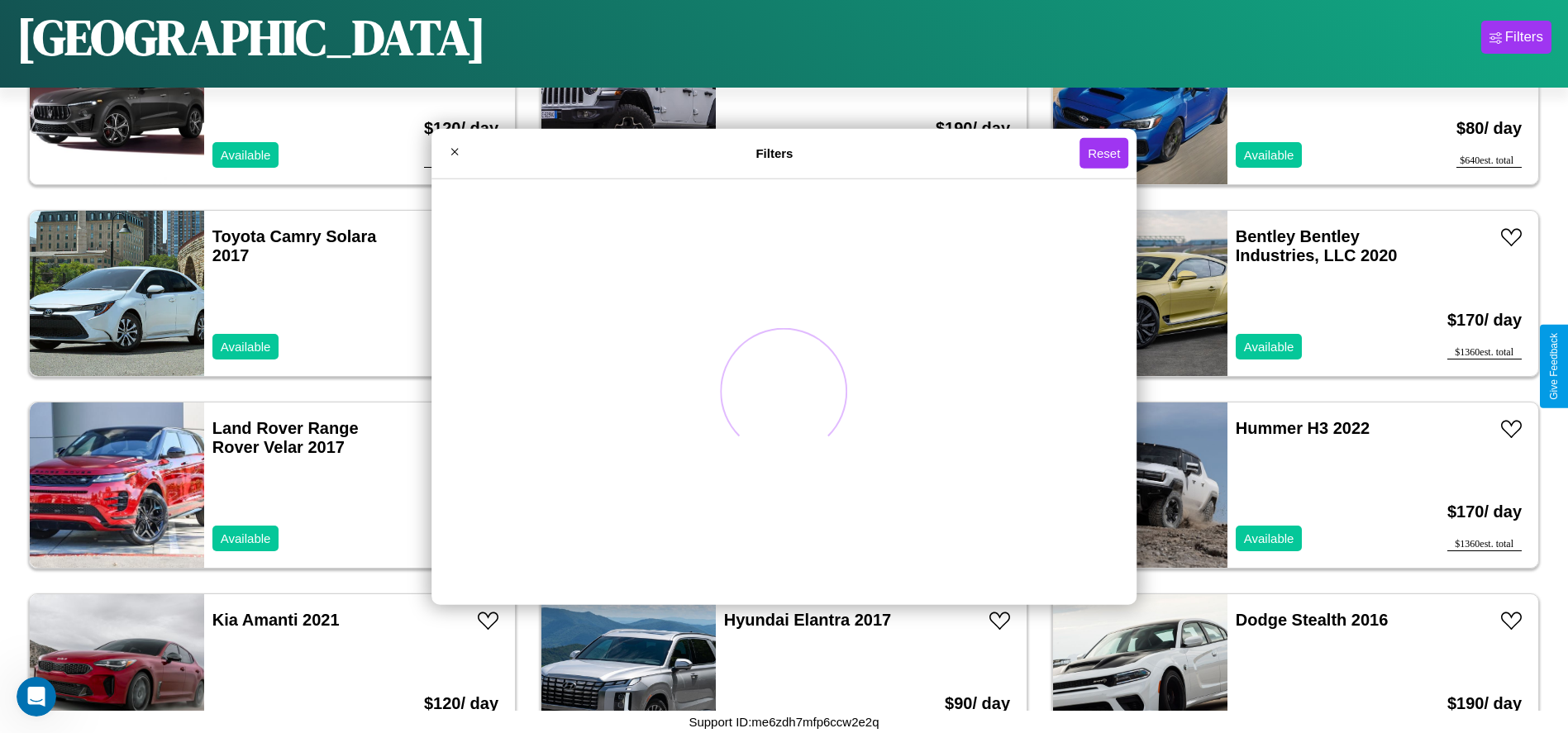
scroll to position [3060, 0]
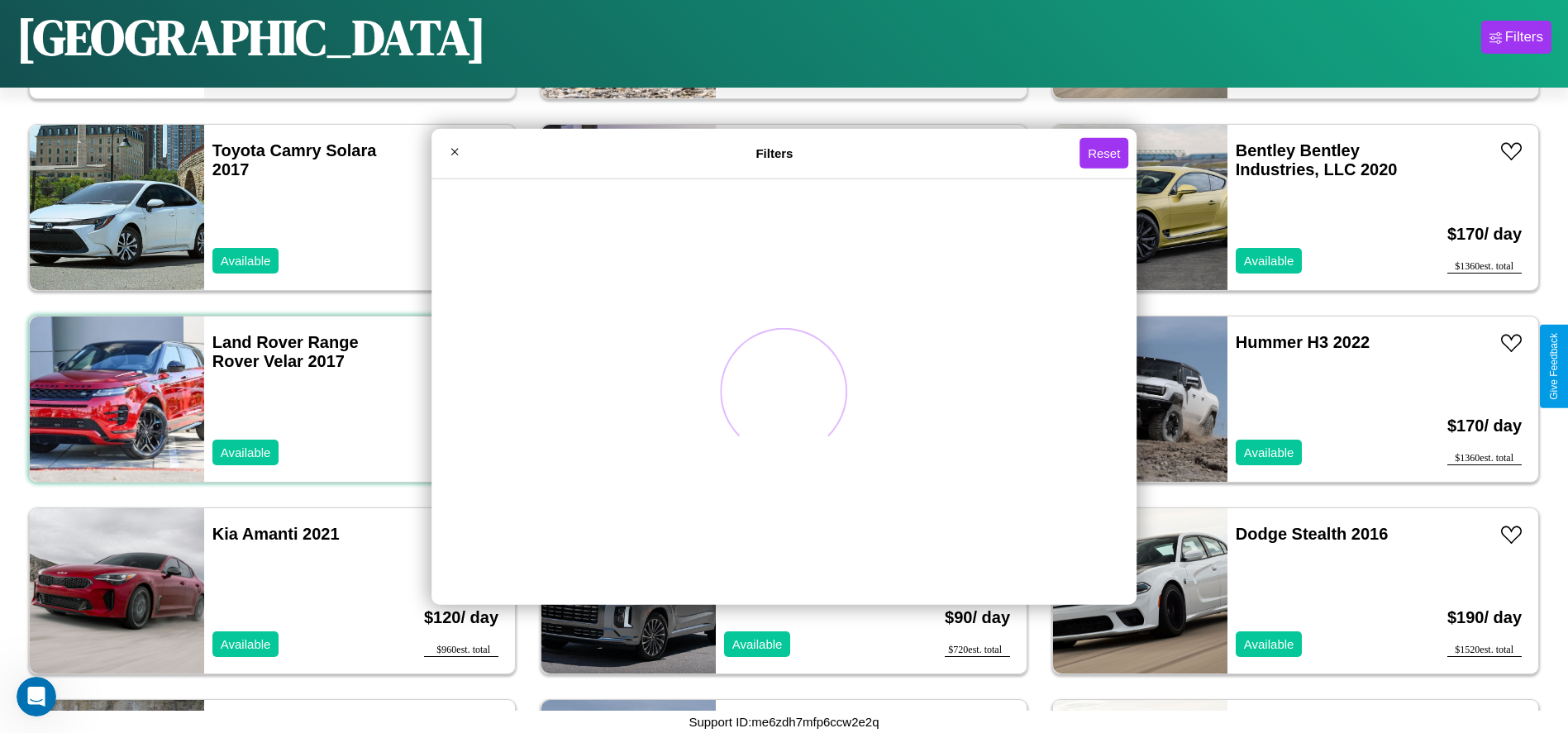
click at [270, 399] on div "Land Rover Range Rover Velar 2017 Available" at bounding box center [300, 398] width 191 height 165
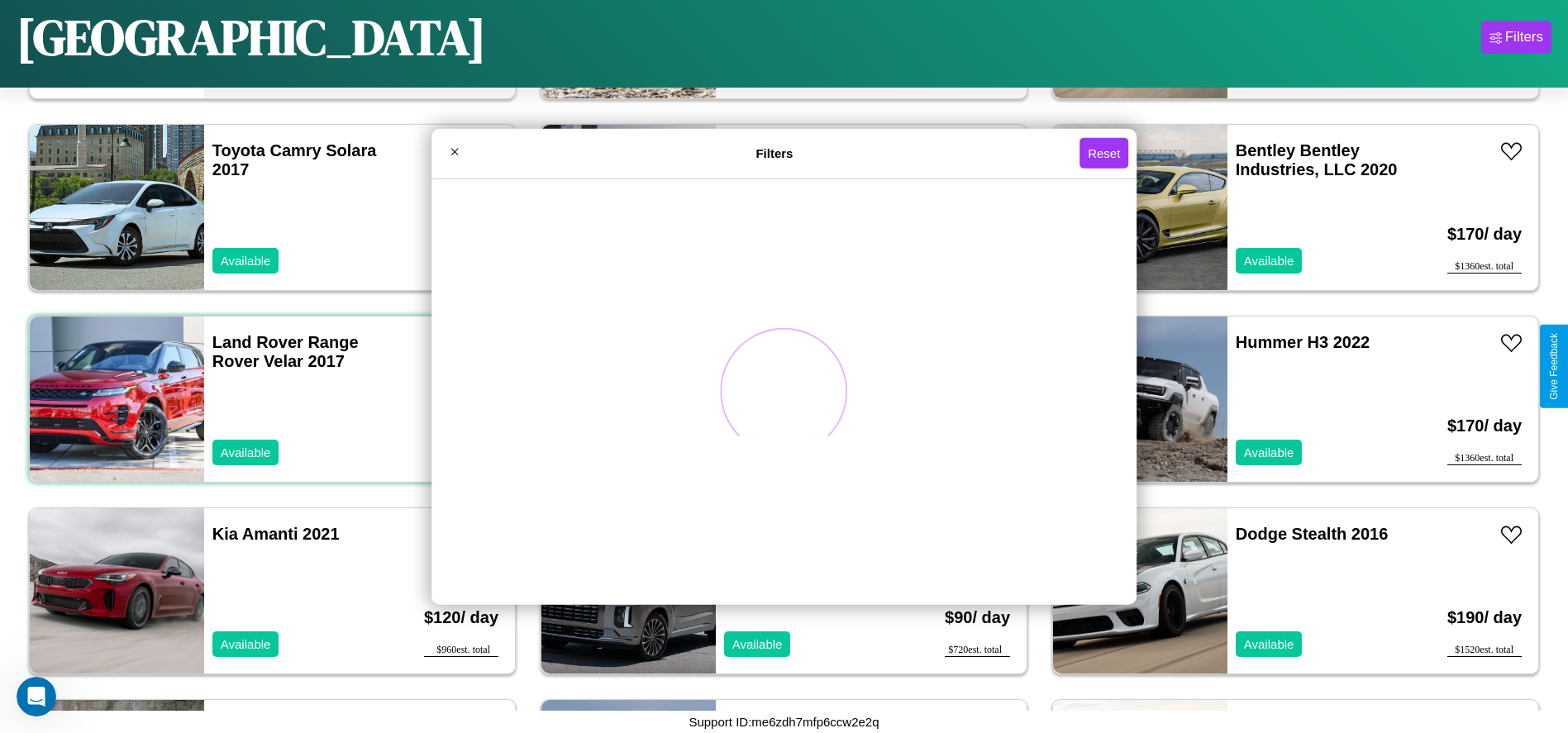
click at [270, 399] on div "Land Rover Range Rover Velar 2017 Available" at bounding box center [300, 398] width 191 height 165
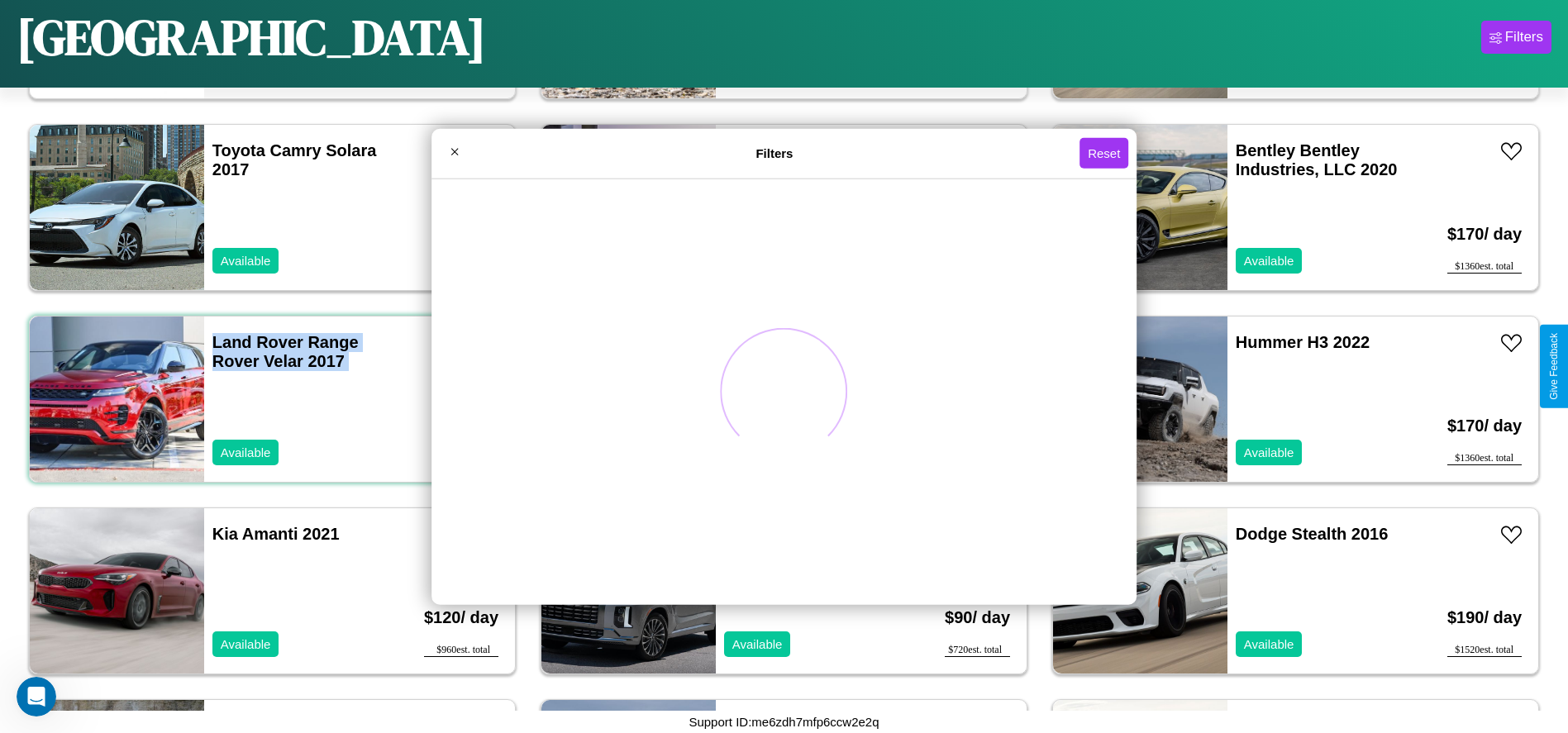
click at [270, 399] on div "Land Rover Range Rover Velar 2017 Available" at bounding box center [300, 398] width 191 height 165
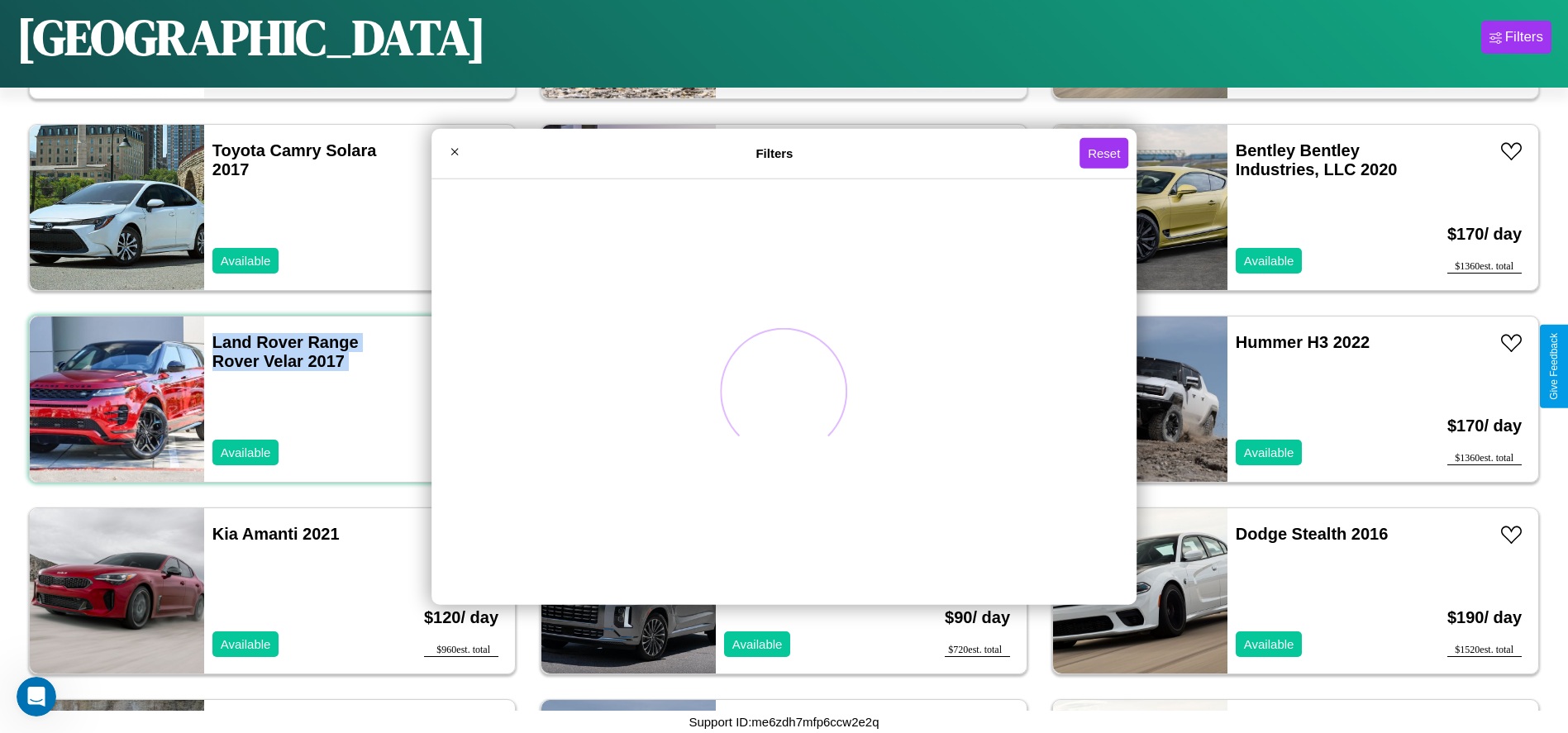
click at [270, 399] on div "Land Rover Range Rover Velar 2017 Available" at bounding box center [300, 398] width 191 height 165
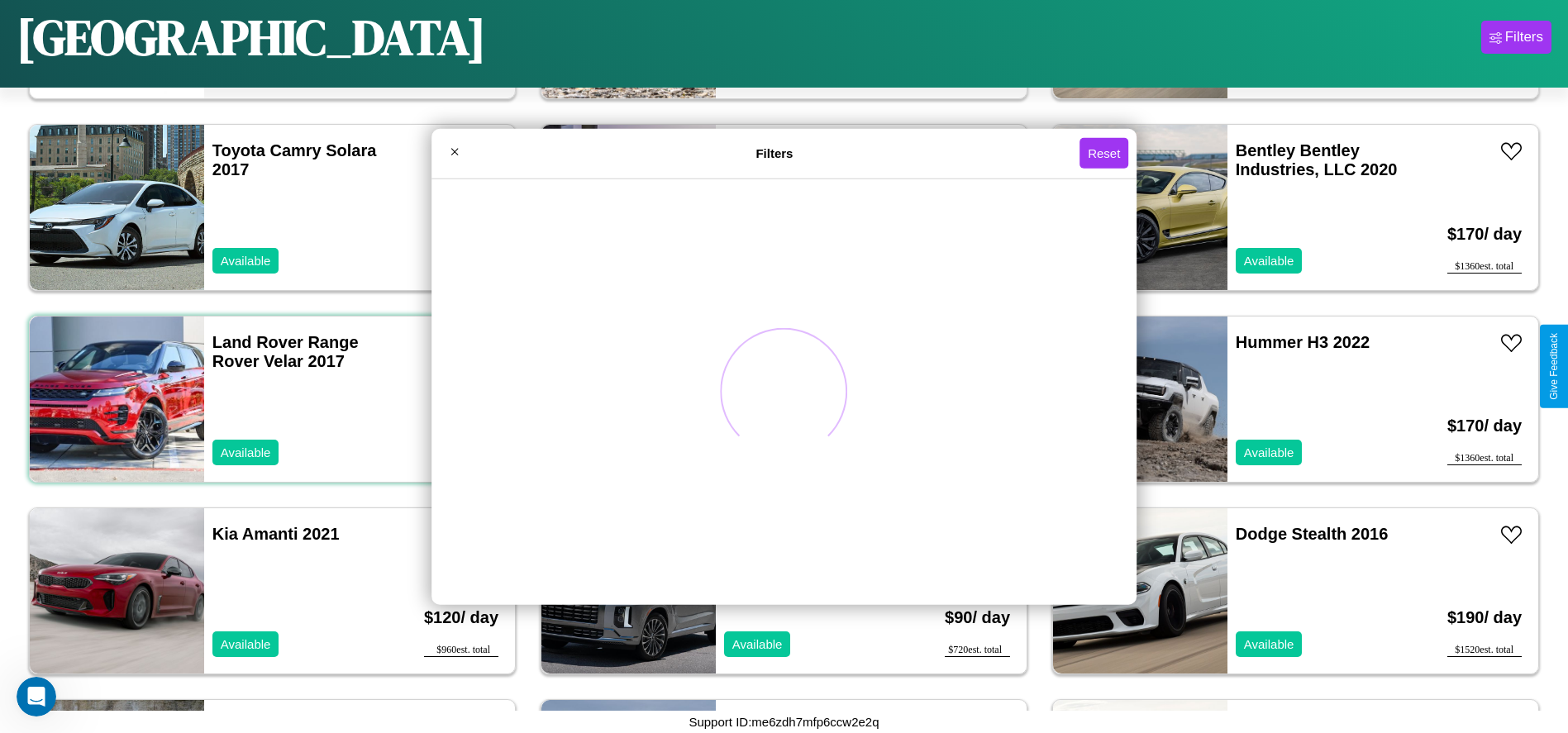
click at [270, 399] on div "Land Rover Range Rover Velar 2017 Available" at bounding box center [300, 398] width 191 height 165
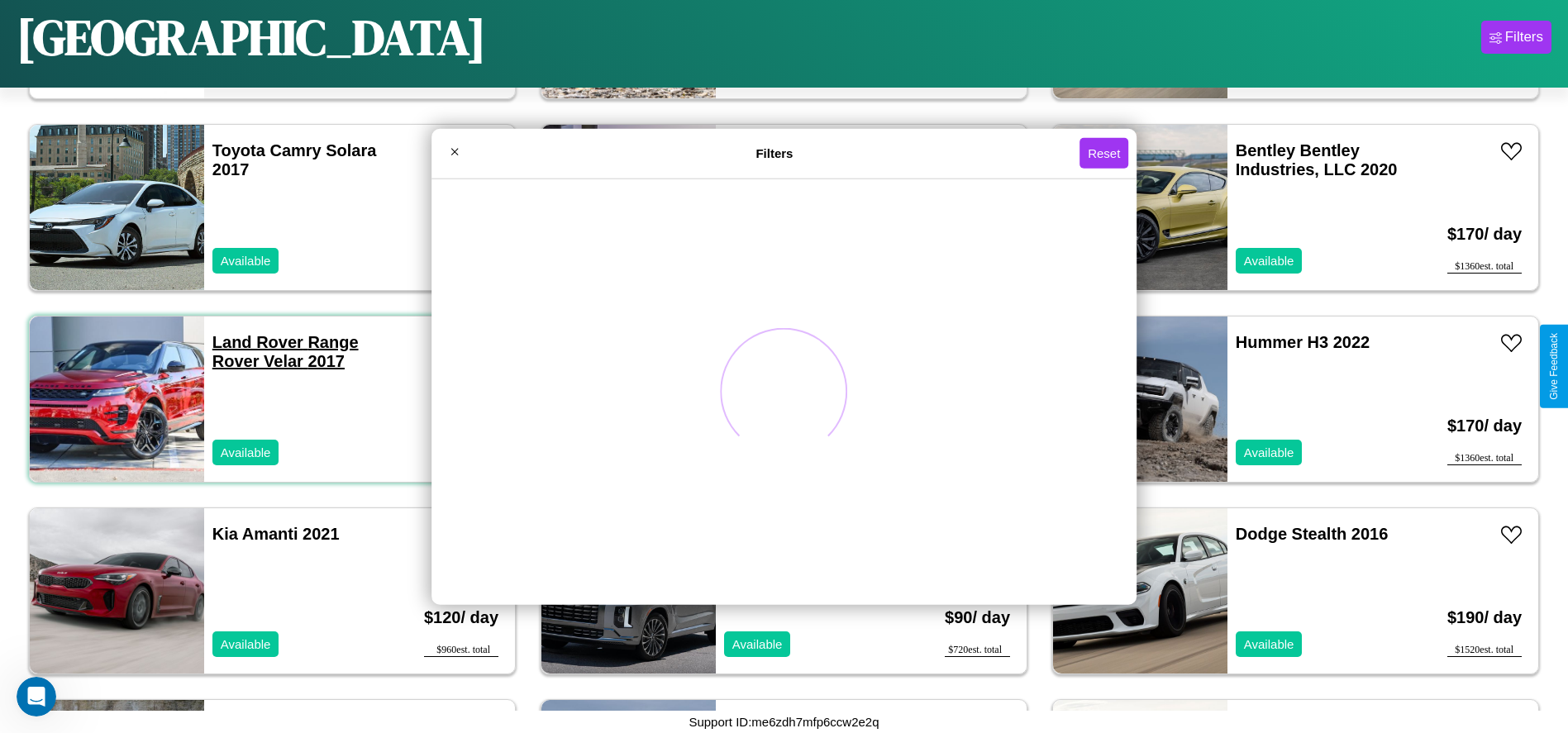
click at [255, 343] on link "Land Rover Range Rover Velar 2017" at bounding box center [285, 351] width 146 height 37
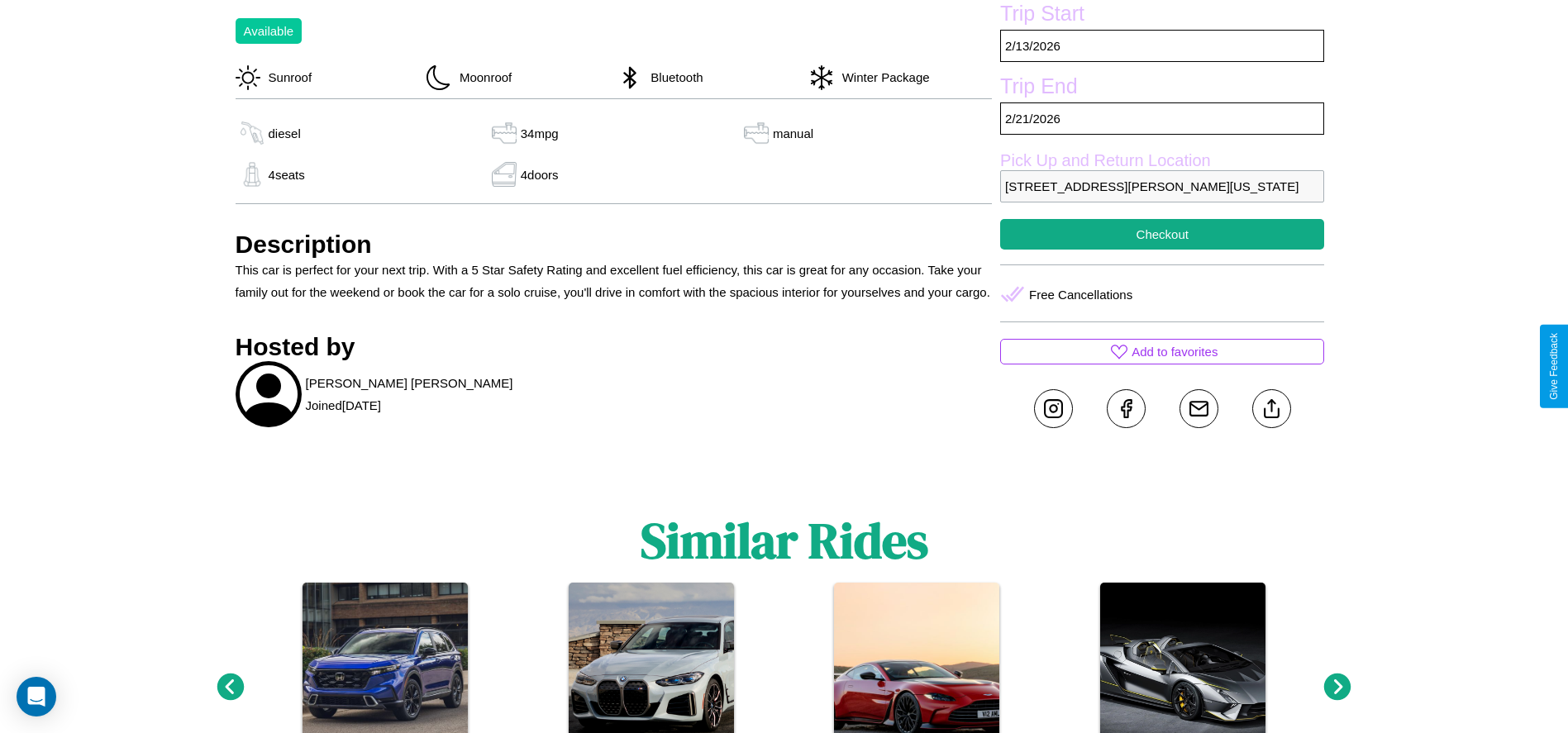
scroll to position [566, 0]
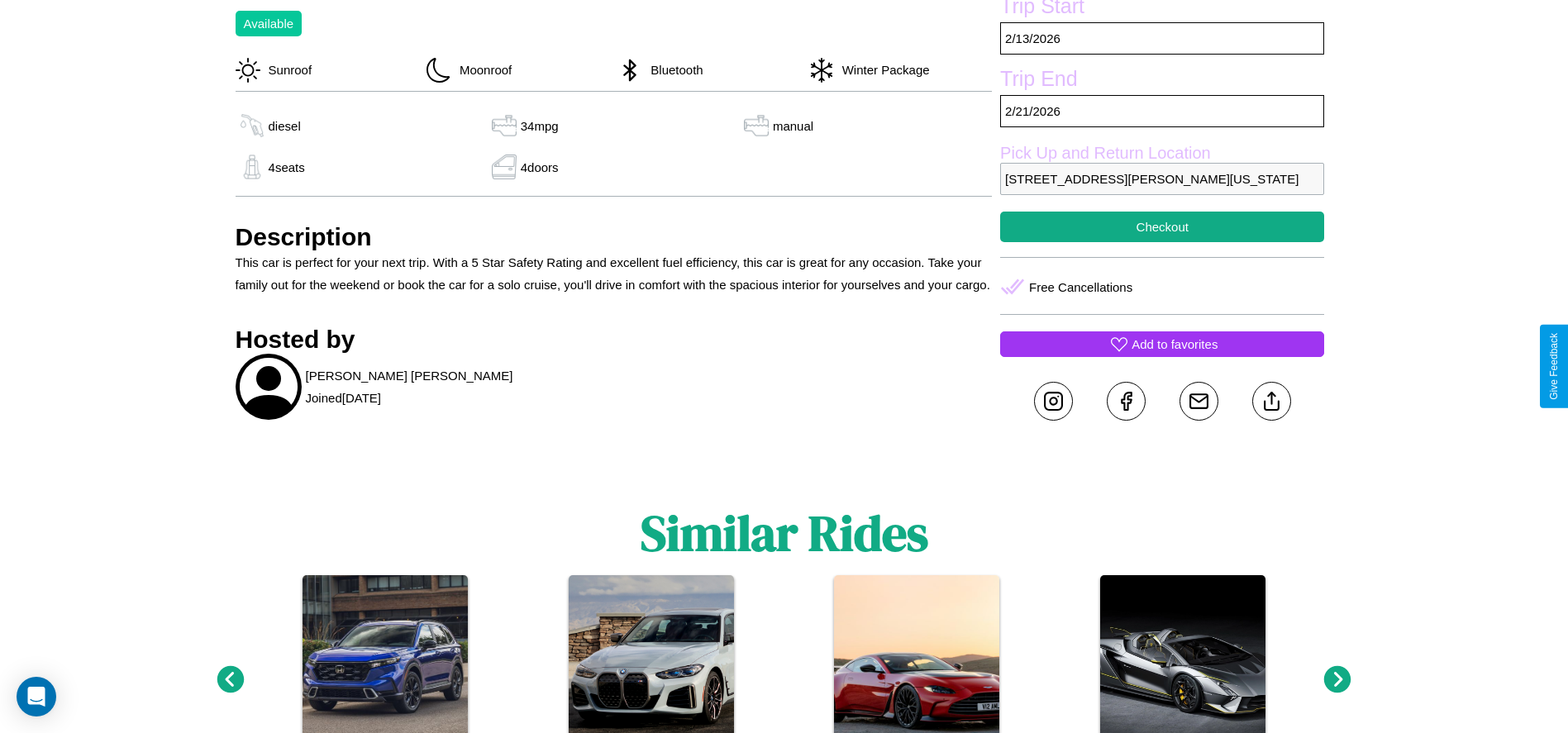
click at [1162, 355] on p "Add to favorites" at bounding box center [1175, 344] width 86 height 23
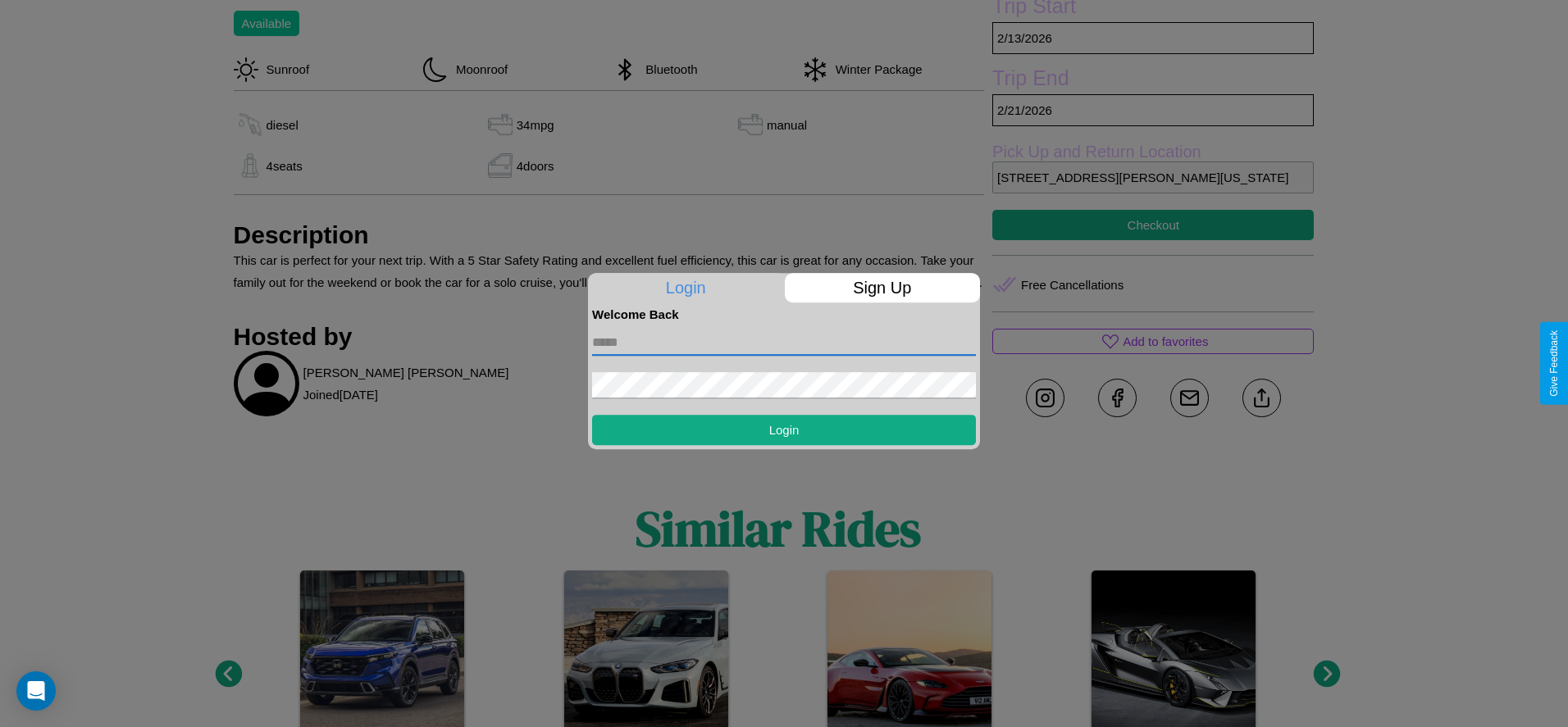
click at [784, 342] on input "text" at bounding box center [784, 342] width 384 height 26
type input "**********"
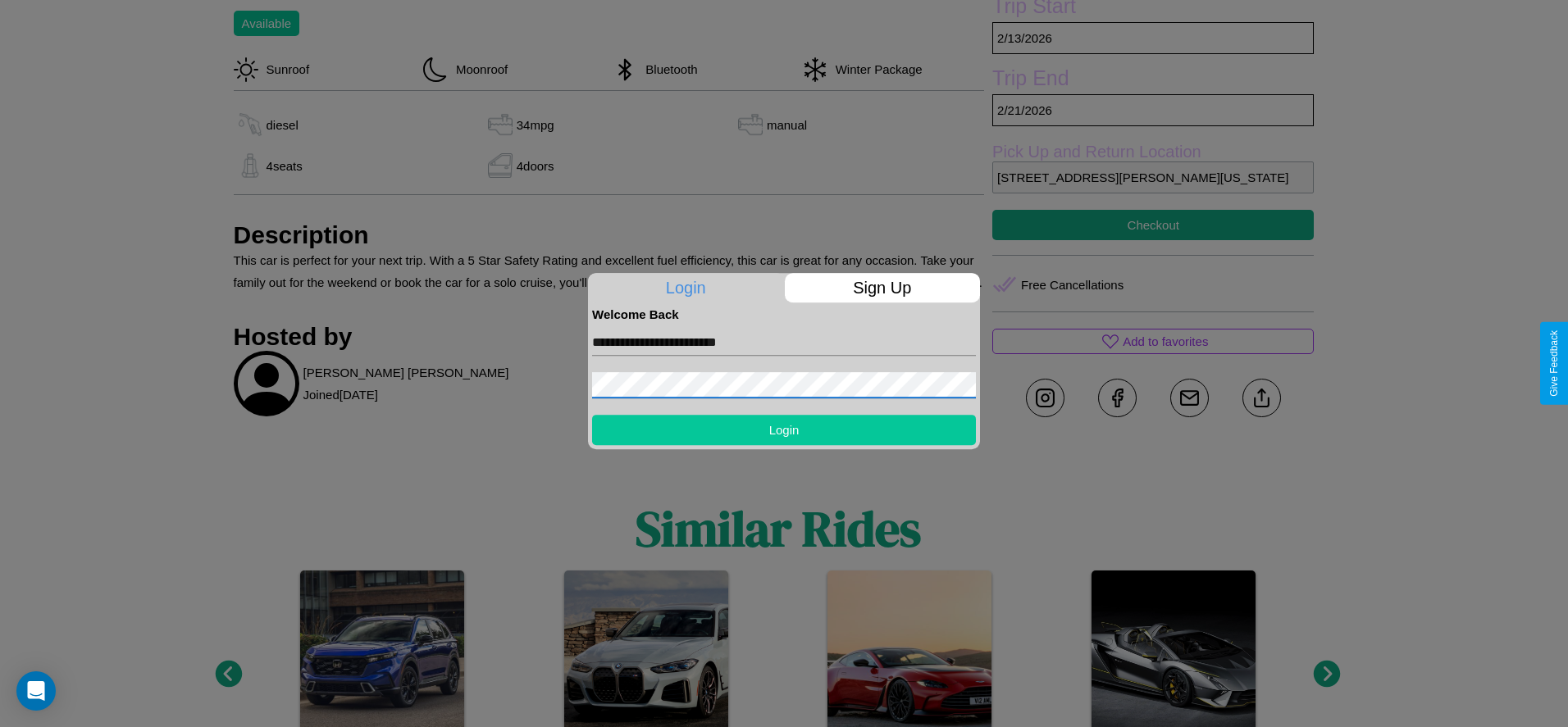
click at [784, 429] on button "Login" at bounding box center [784, 429] width 384 height 30
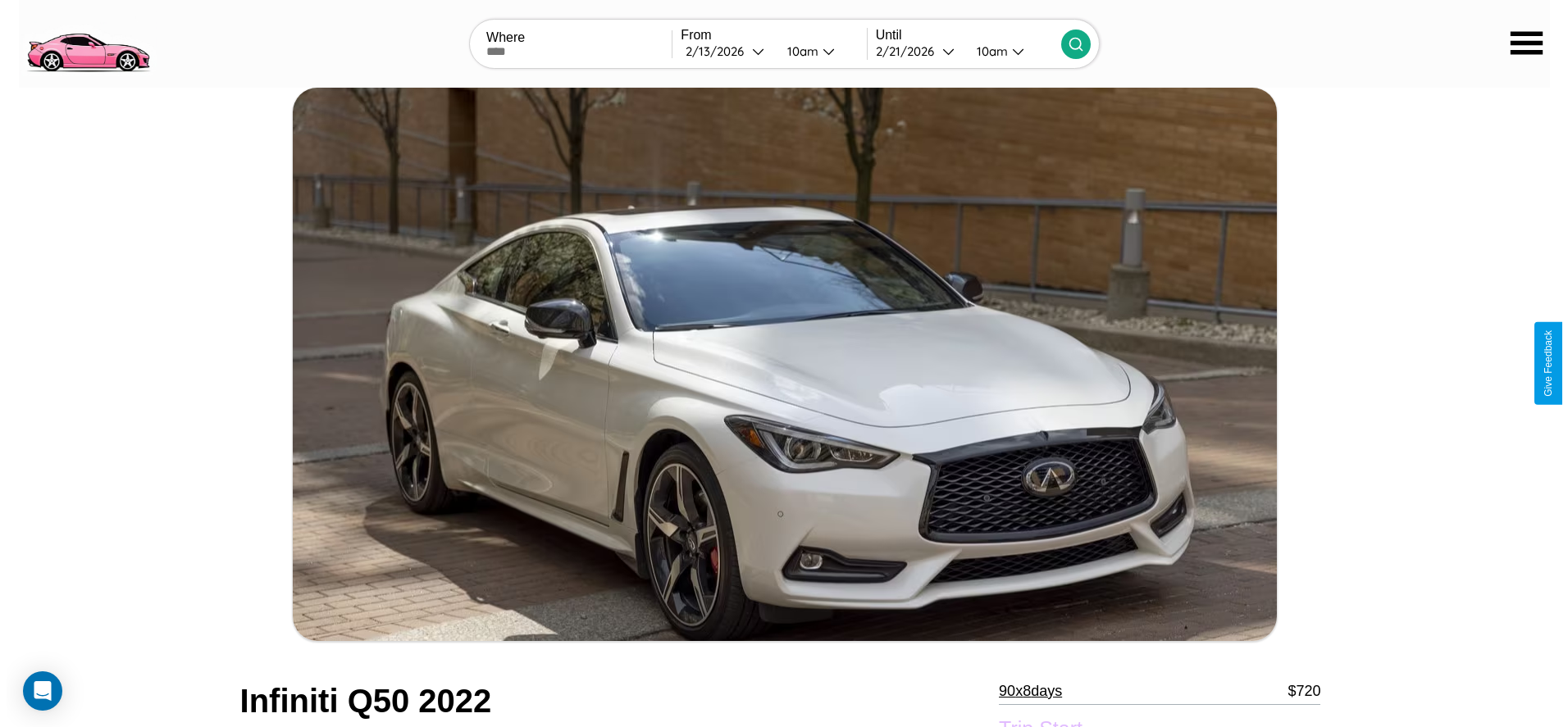
scroll to position [398, 0]
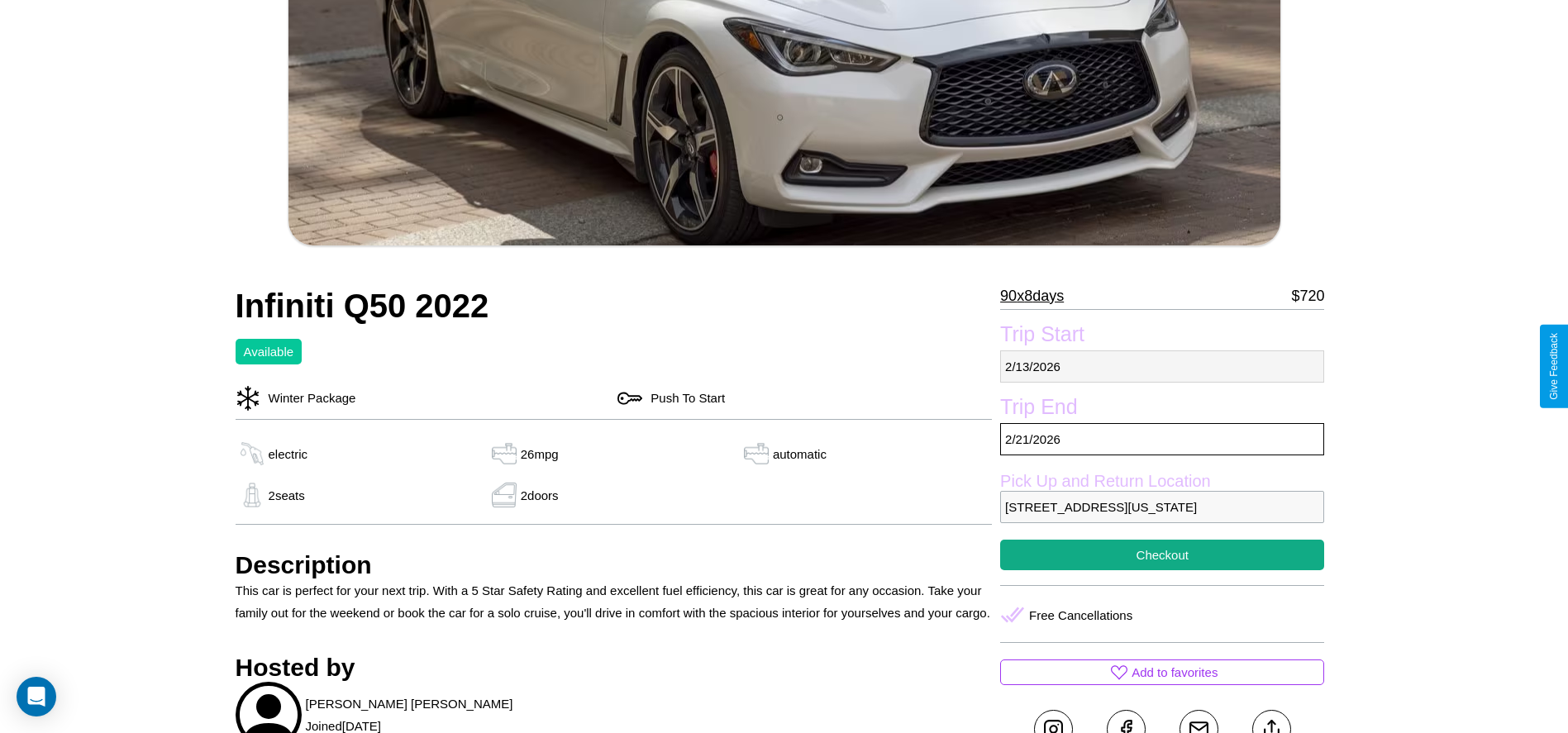
click at [1162, 366] on p "[DATE]" at bounding box center [1162, 366] width 324 height 32
select select "*"
select select "****"
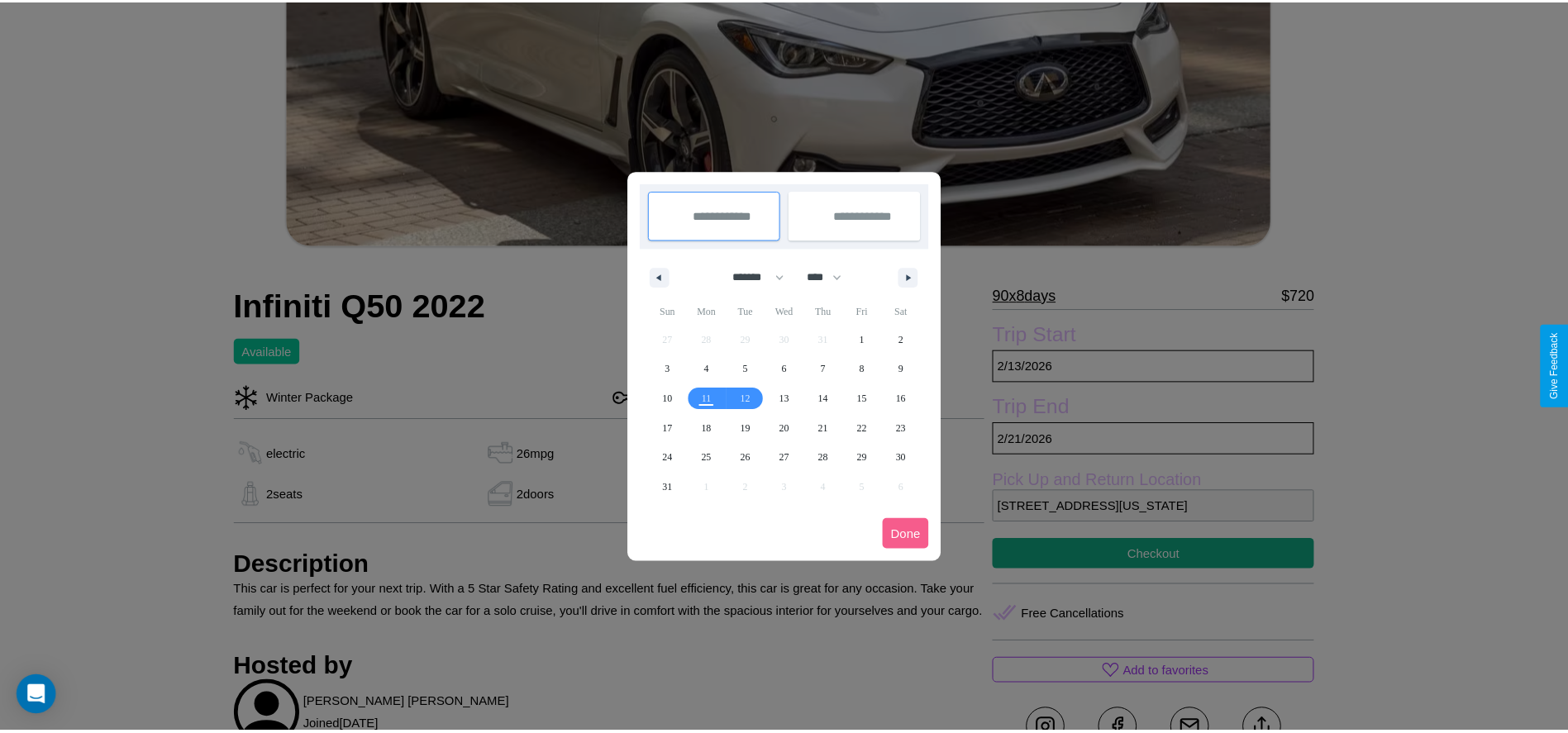
scroll to position [0, 0]
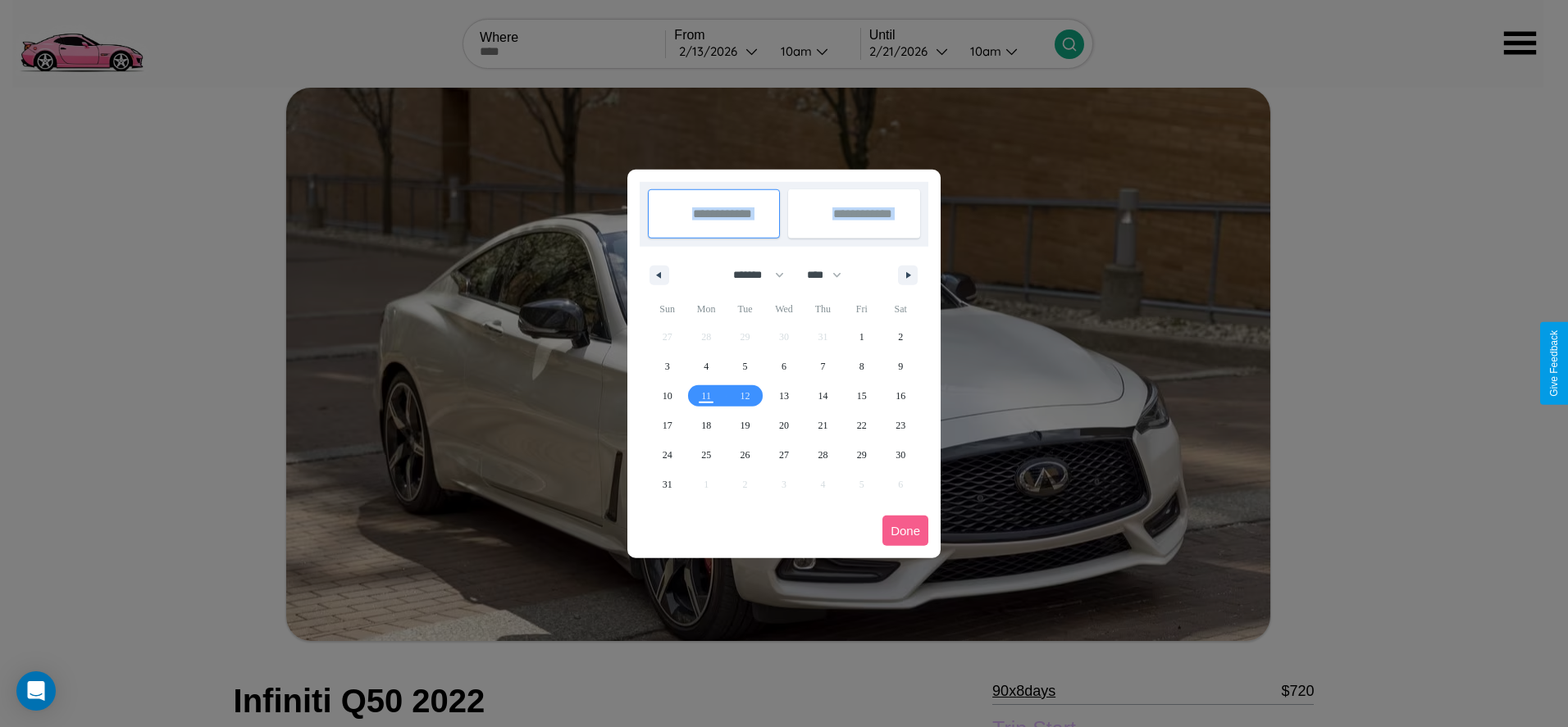
click at [719, 50] on div at bounding box center [784, 363] width 1568 height 727
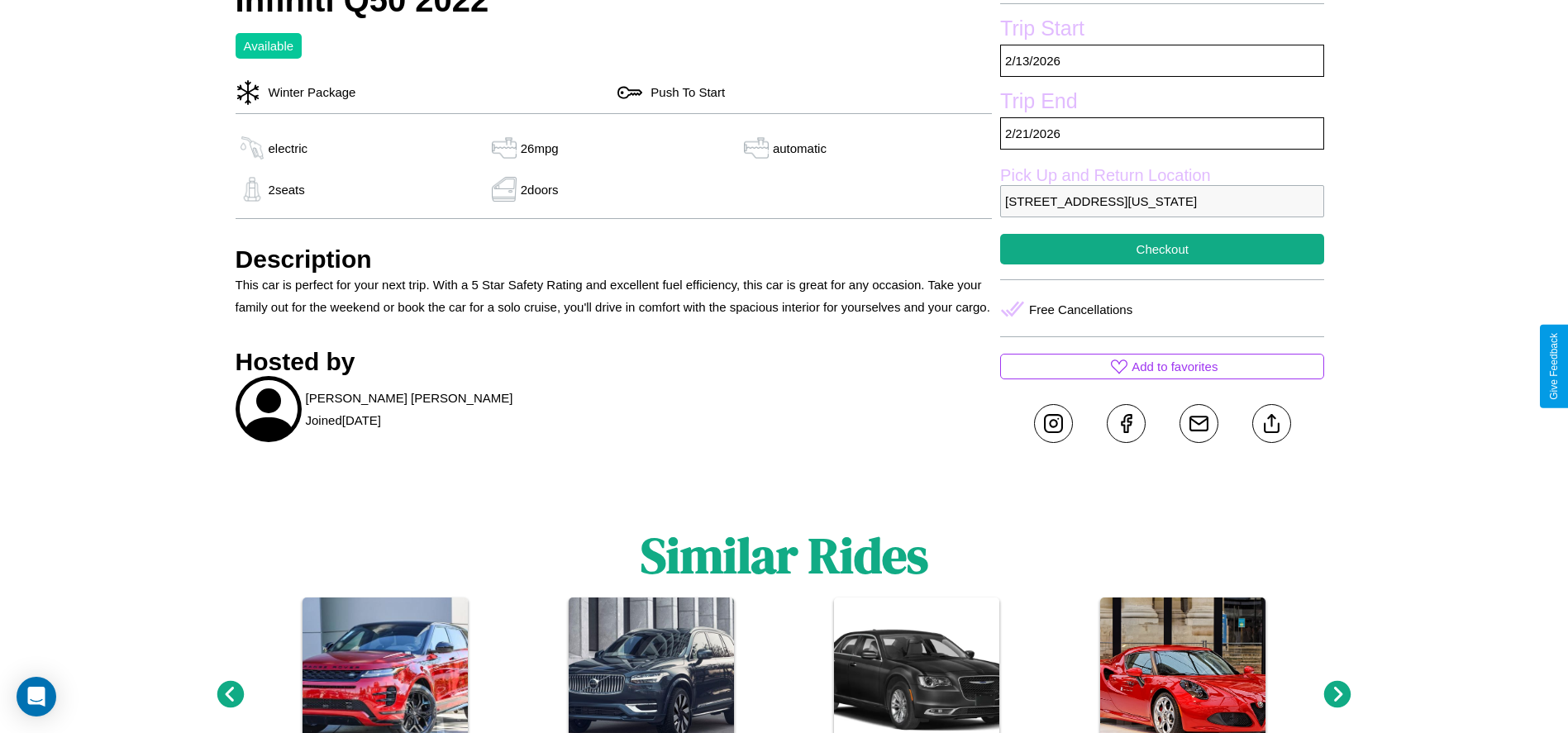
scroll to position [729, 0]
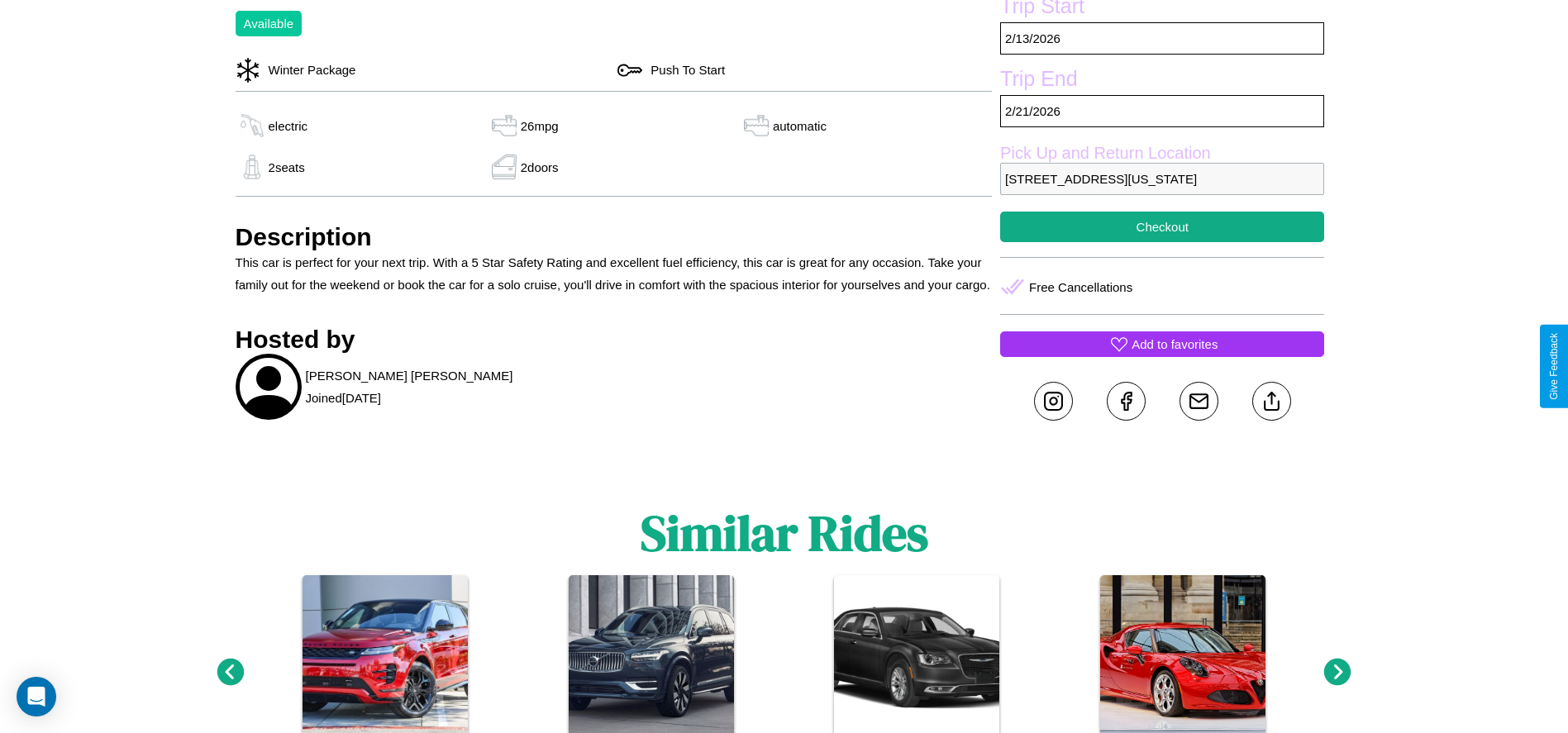
click at [1162, 355] on p "Add to favorites" at bounding box center [1175, 344] width 86 height 23
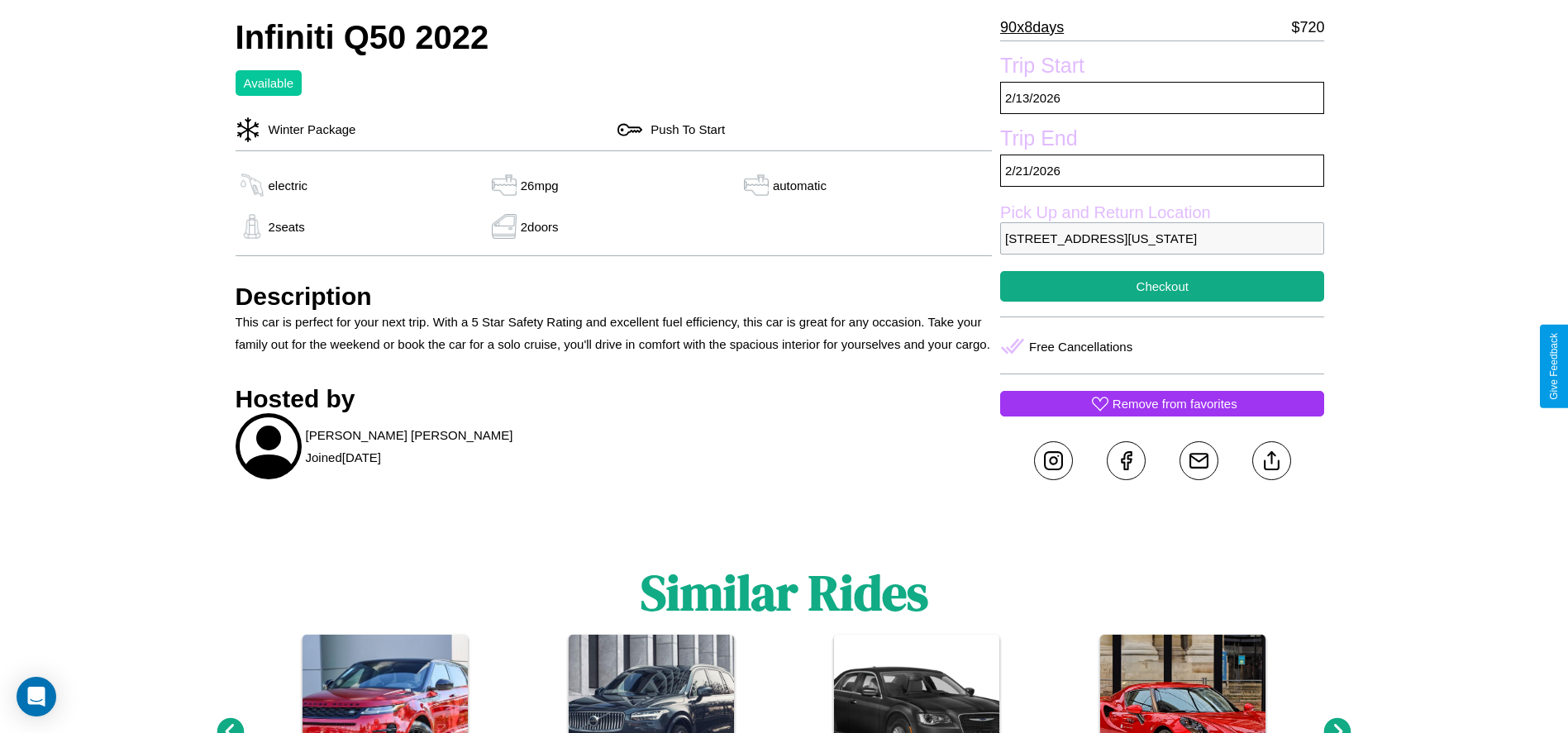
scroll to position [612, 0]
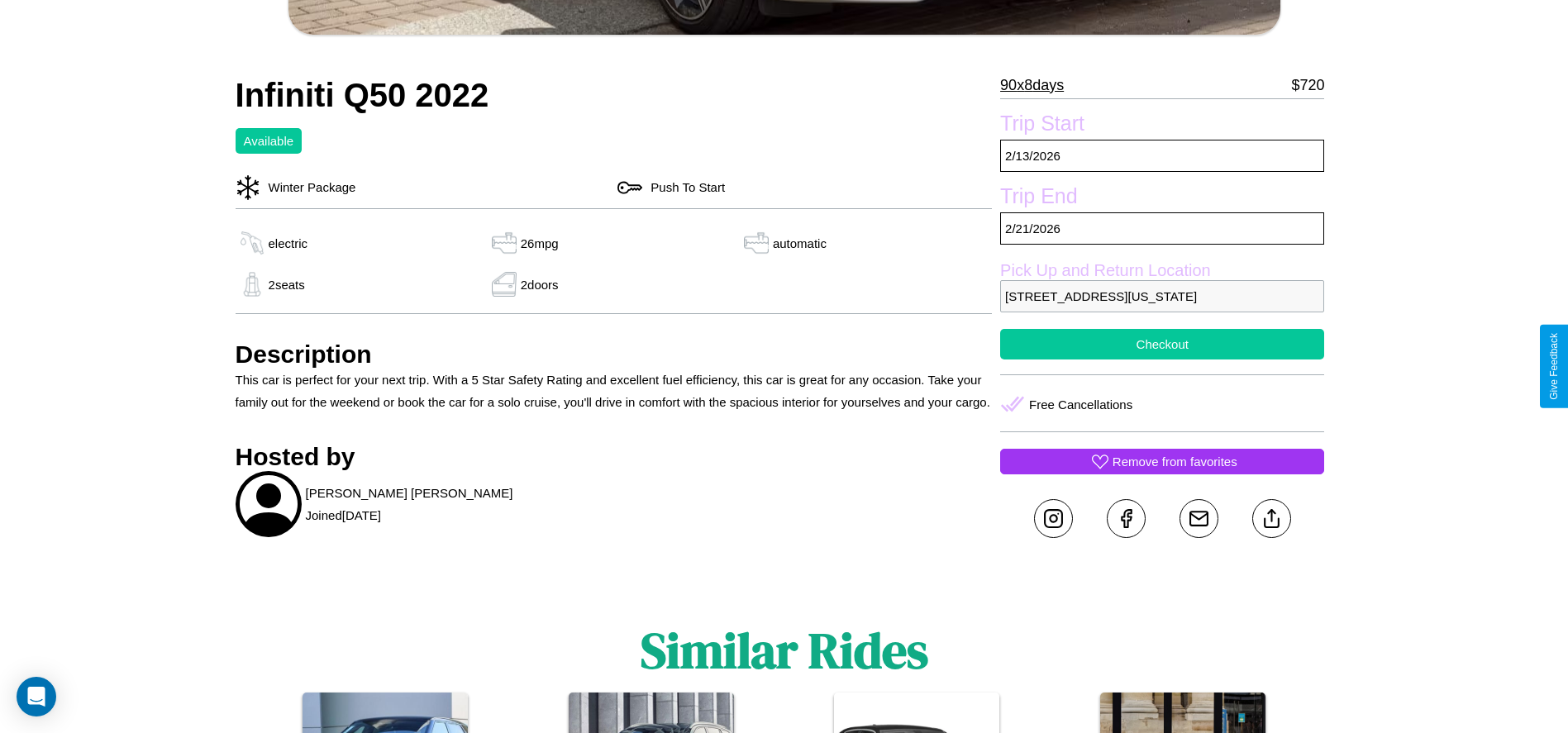
click at [1162, 359] on button "Checkout" at bounding box center [1162, 344] width 324 height 30
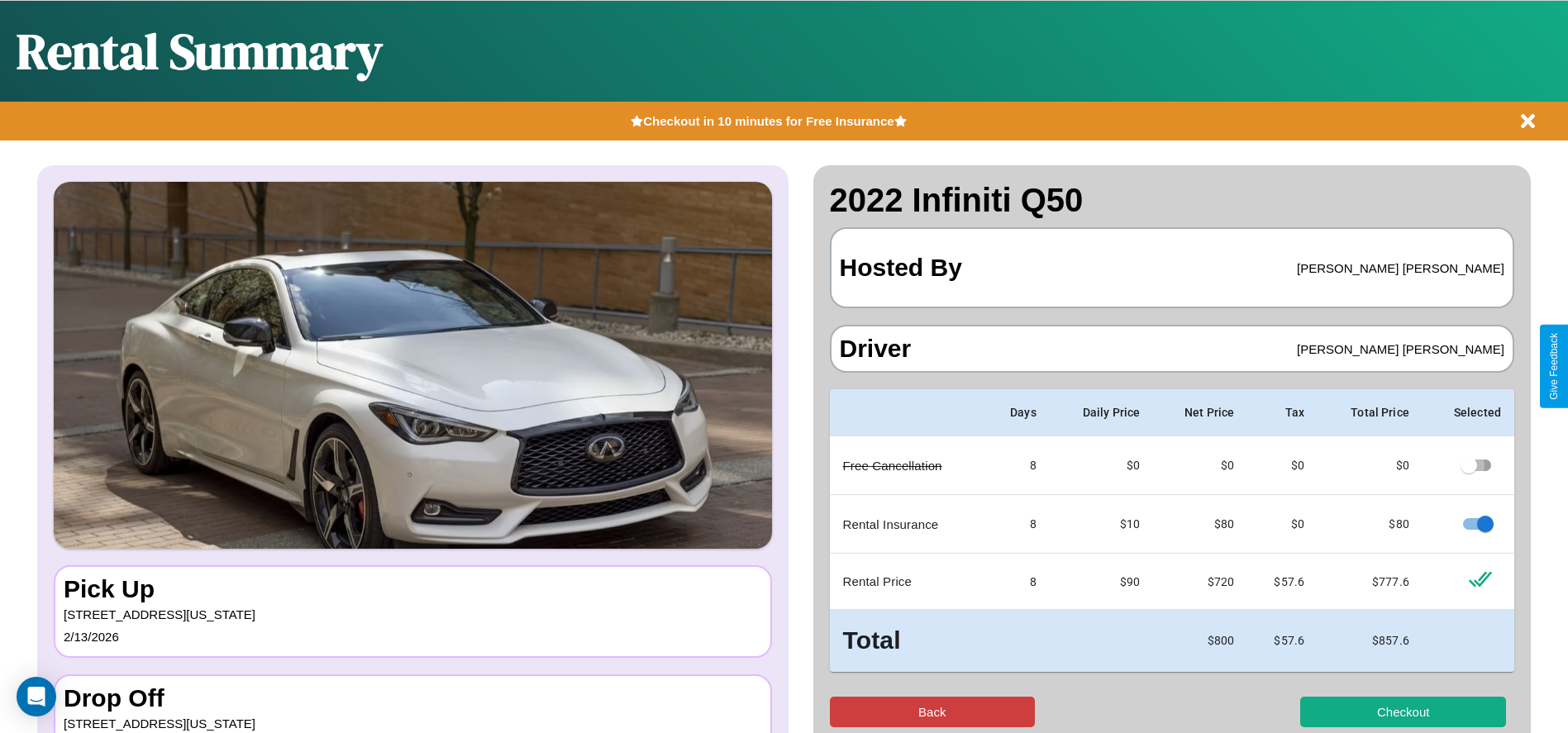
click at [932, 711] on button "Back" at bounding box center [933, 711] width 206 height 30
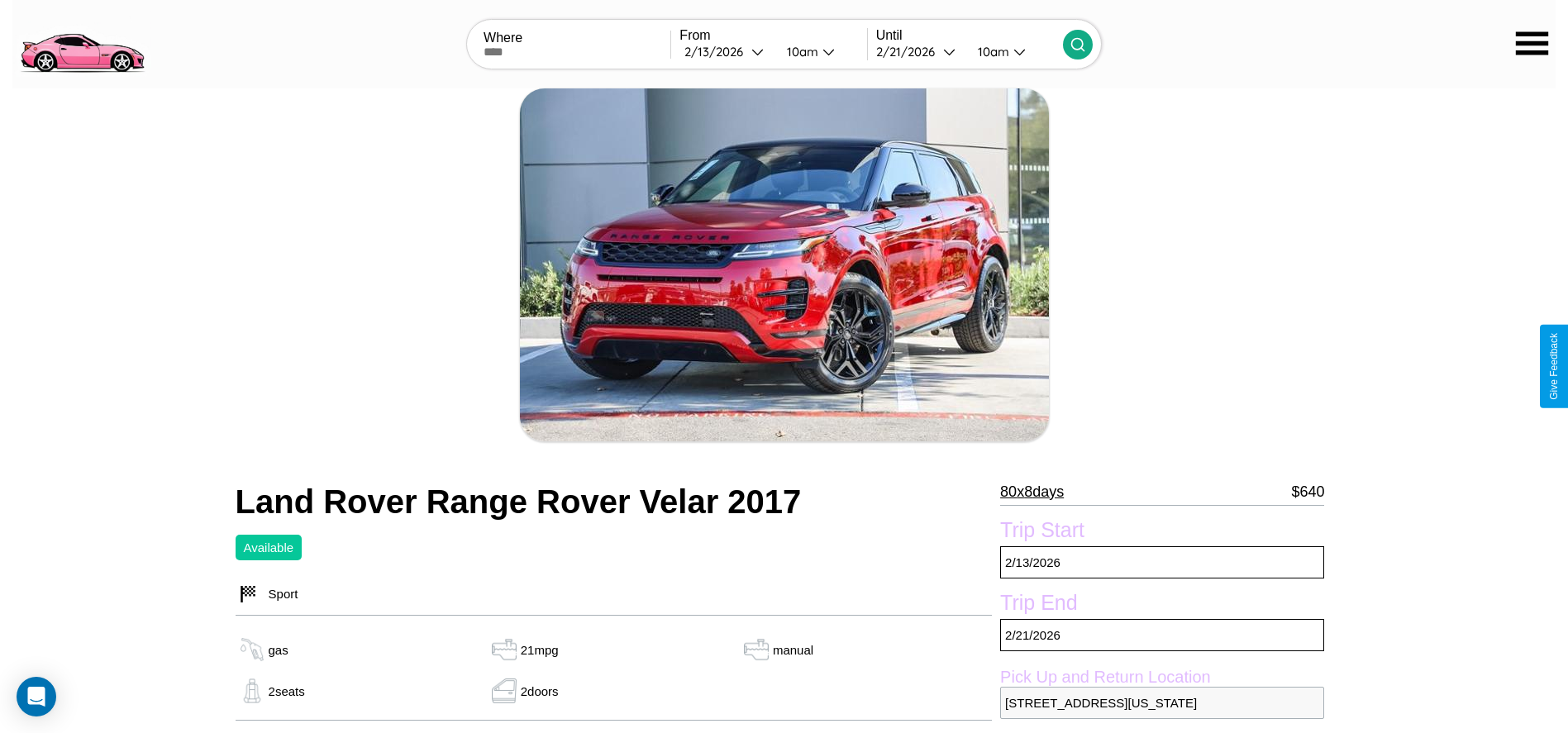
scroll to position [640, 0]
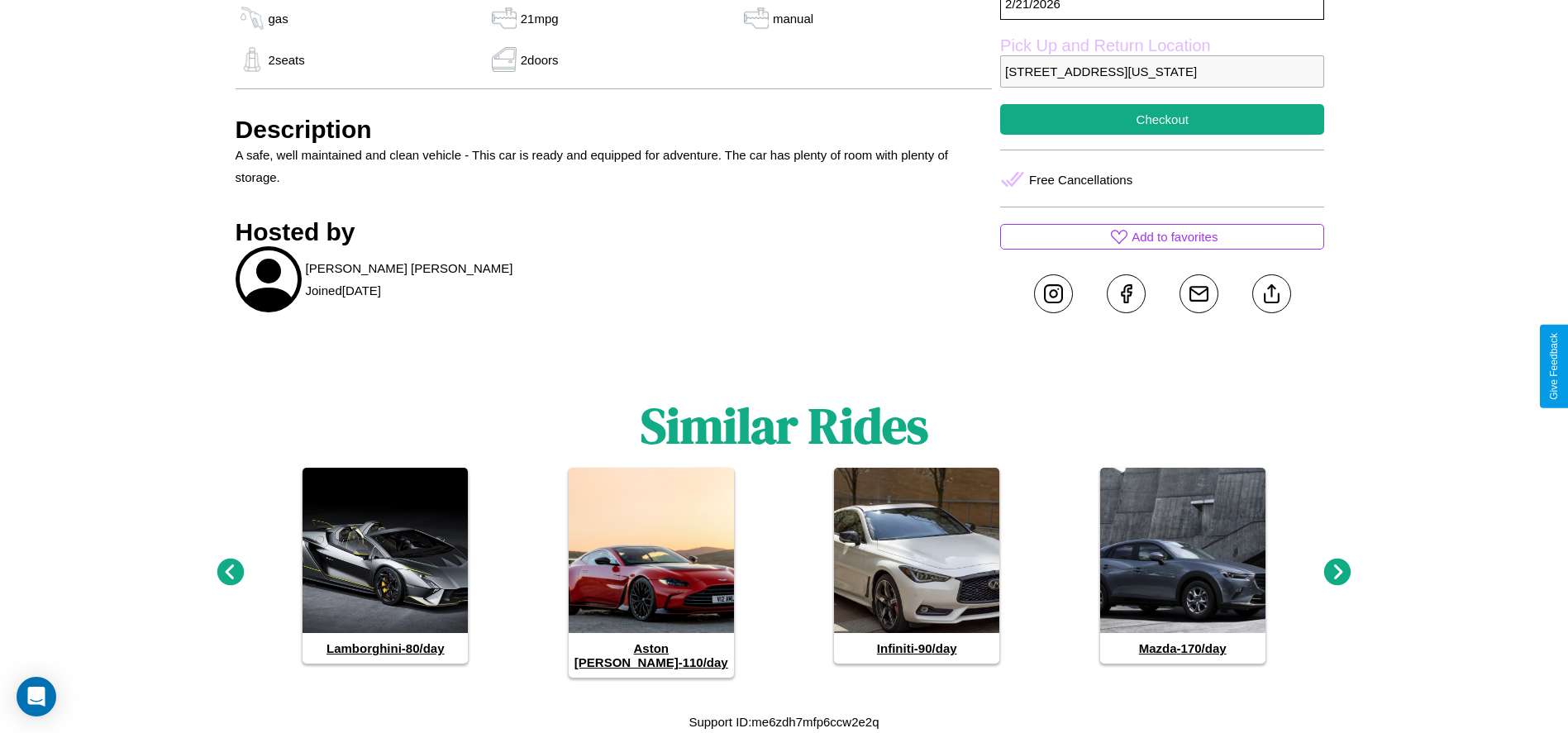
click at [1337, 579] on icon at bounding box center [1338, 573] width 27 height 27
